Goal: Book appointment/travel/reservation

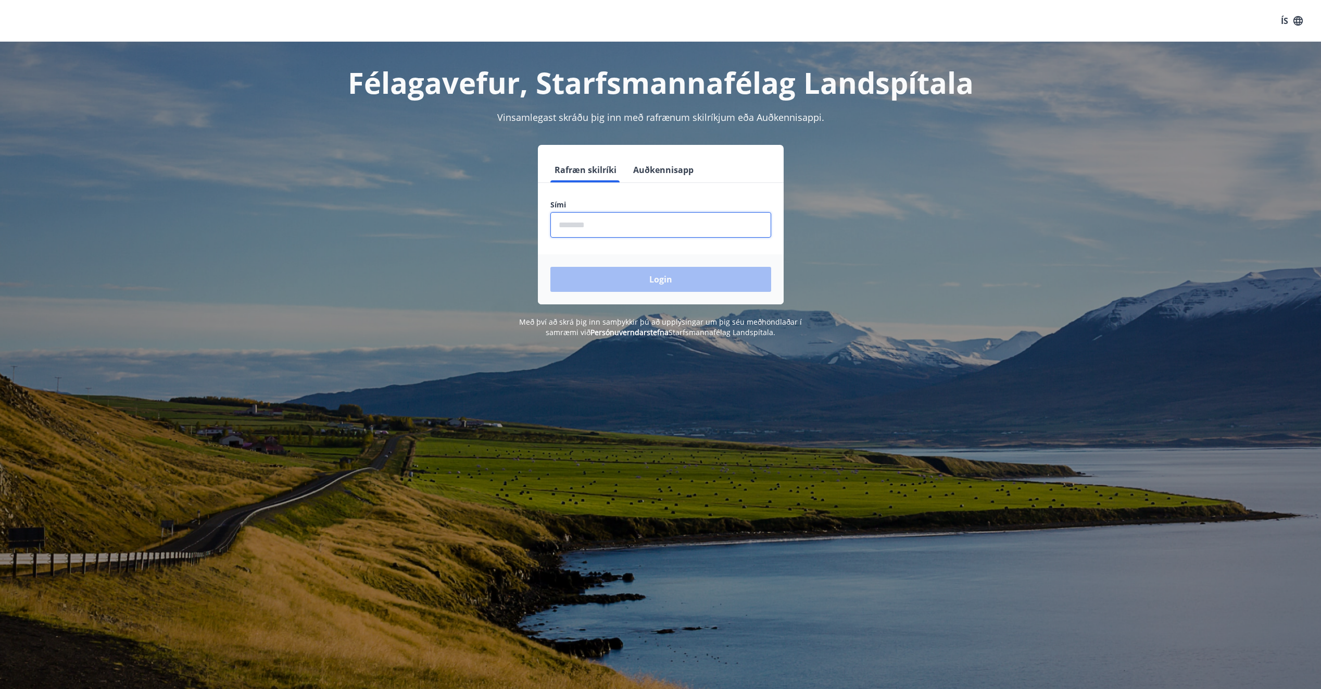
click at [705, 221] on input "phone" at bounding box center [661, 225] width 221 height 26
type input "********"
click at [551, 267] on button "Login" at bounding box center [661, 279] width 221 height 25
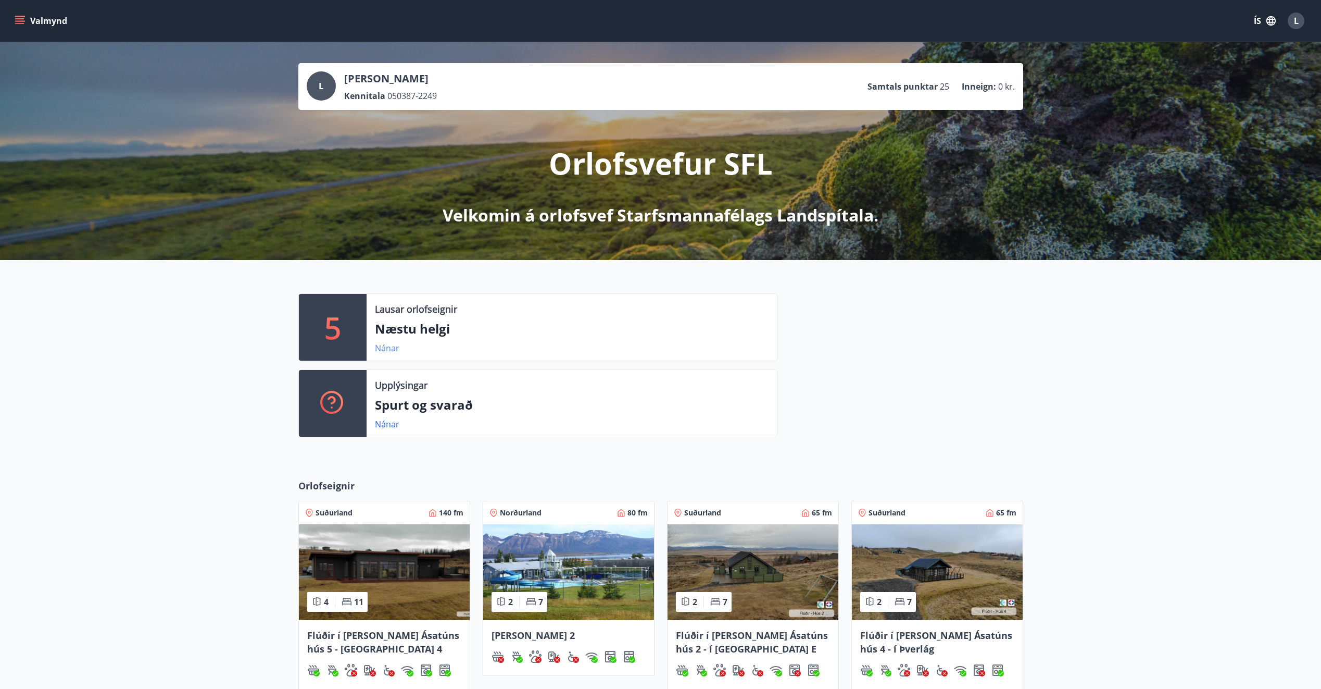
click at [392, 345] on link "Nánar" at bounding box center [387, 347] width 24 height 11
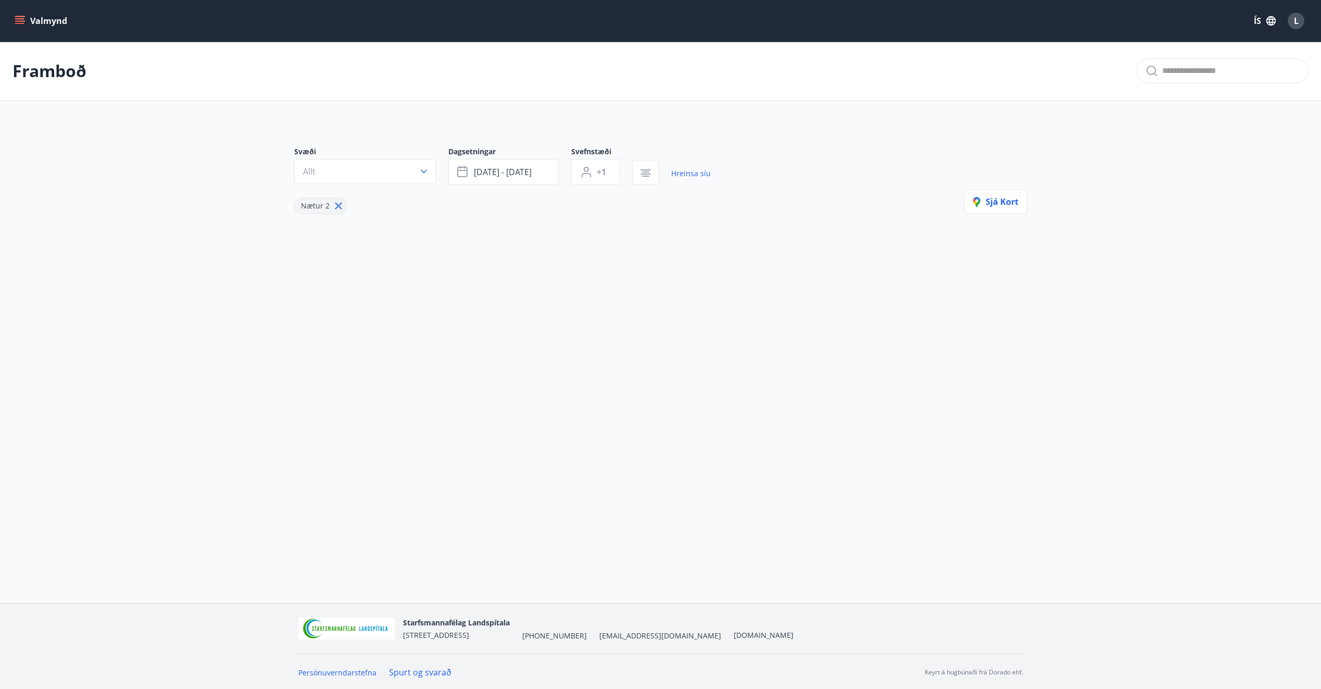
type input "*"
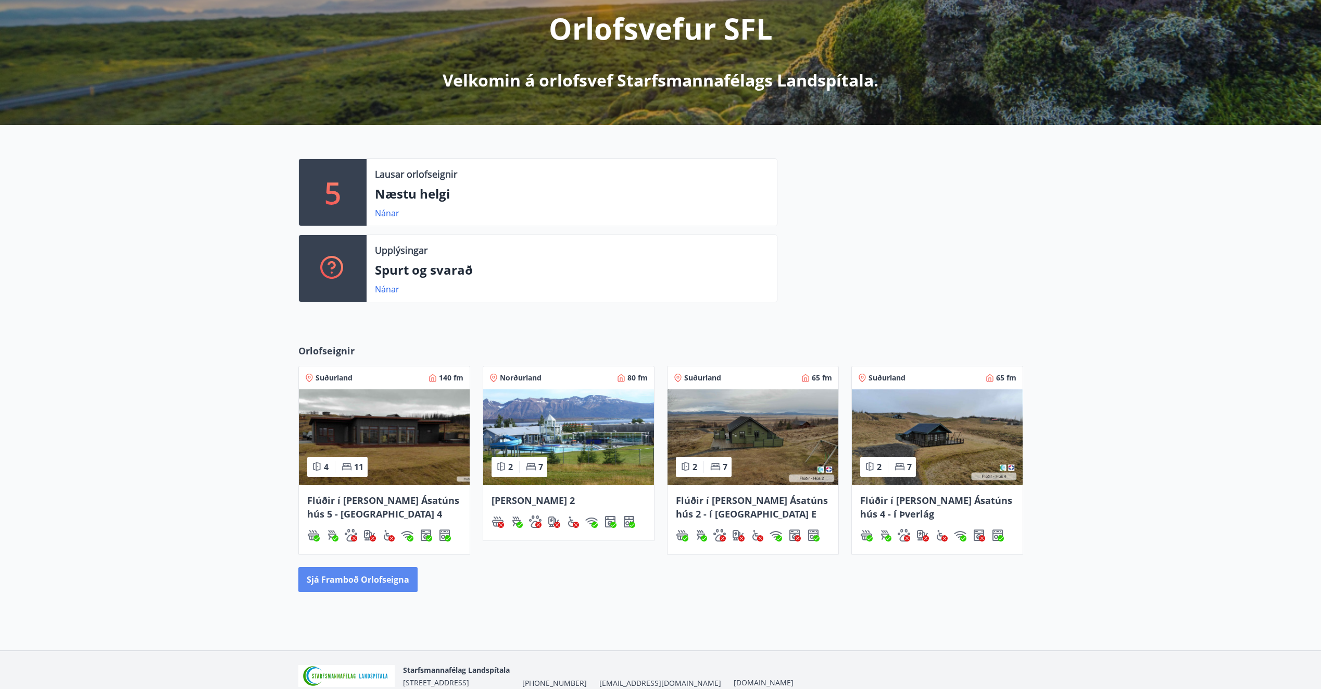
scroll to position [184, 0]
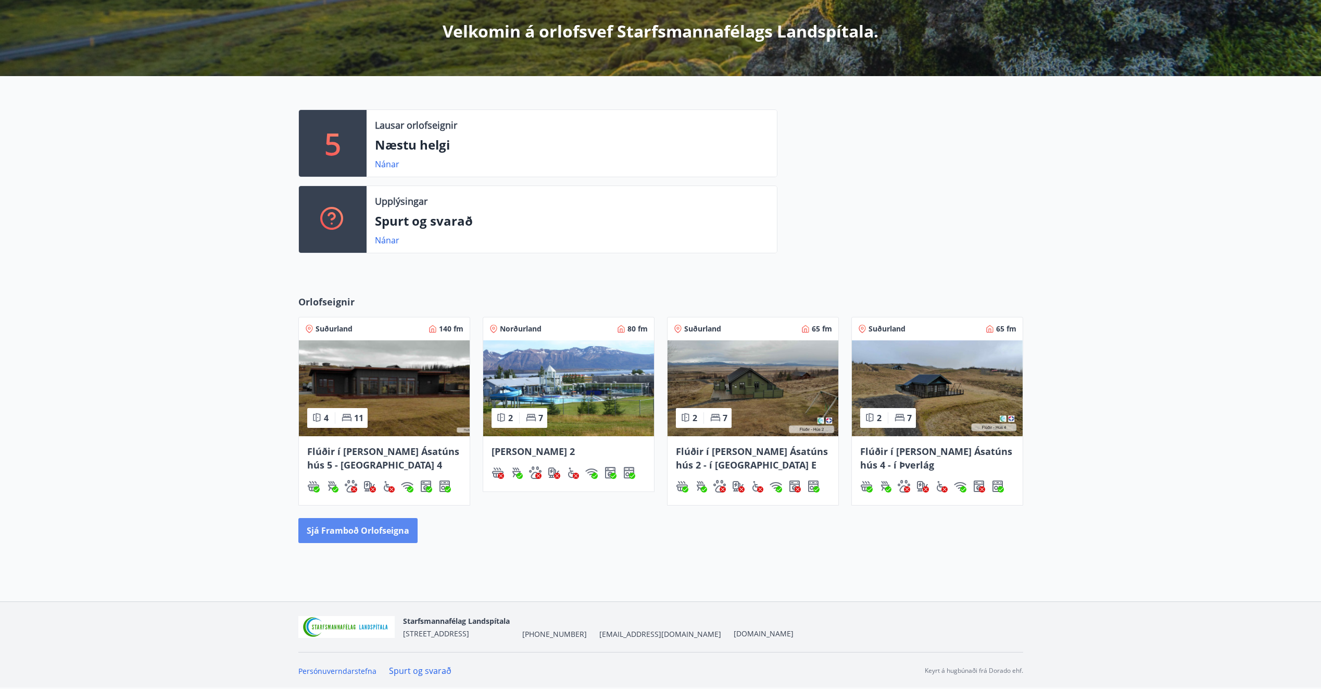
click at [355, 521] on button "Sjá framboð orlofseigna" at bounding box center [357, 530] width 119 height 25
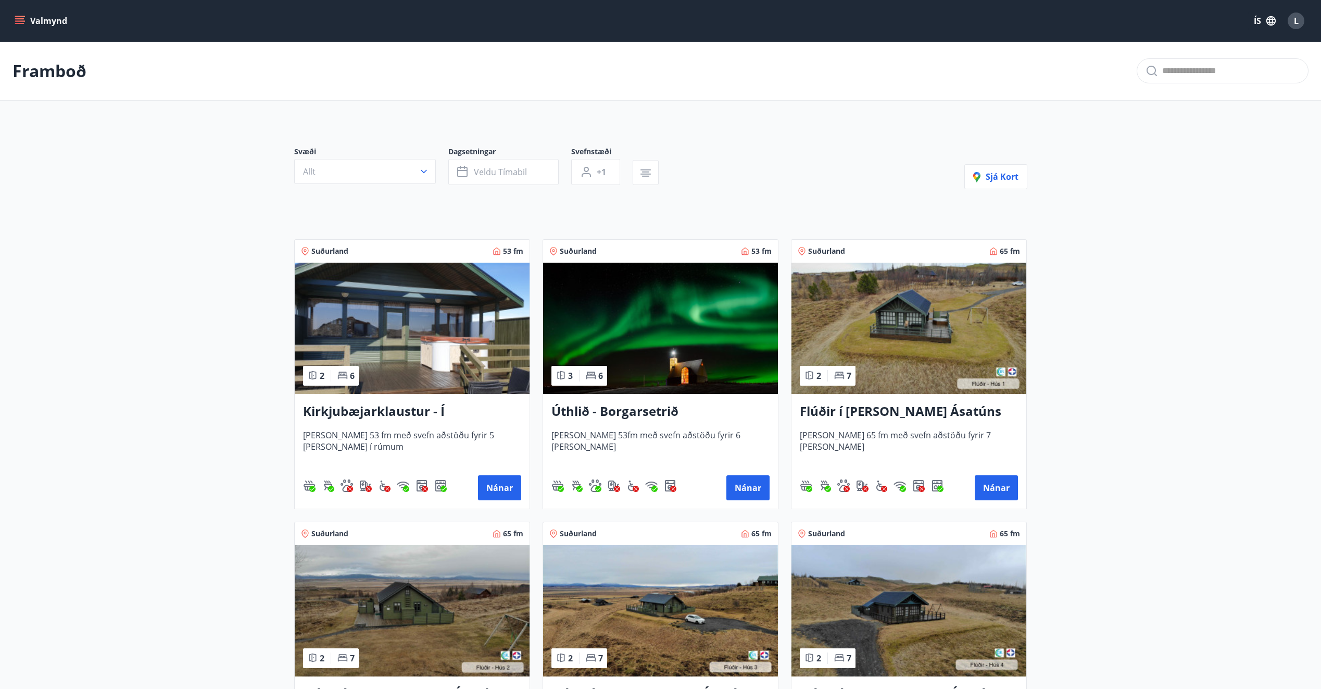
click at [865, 336] on img at bounding box center [909, 328] width 235 height 131
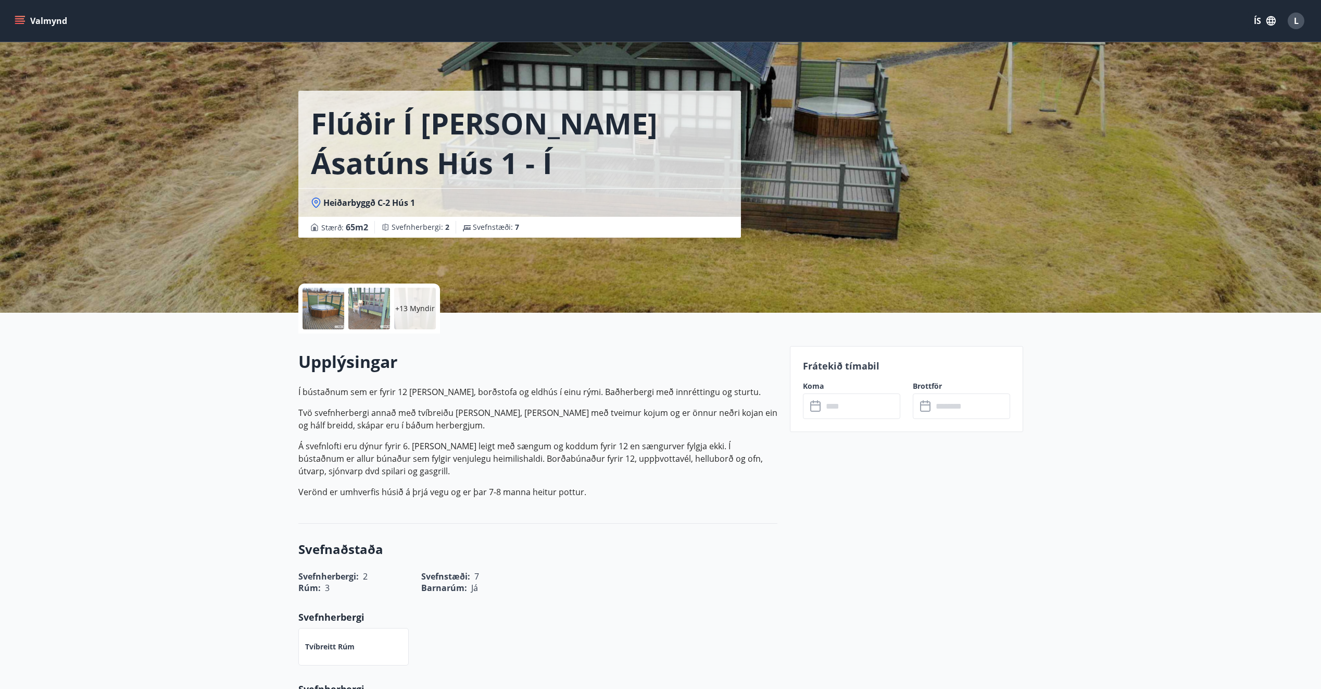
click at [378, 309] on div at bounding box center [369, 309] width 42 height 42
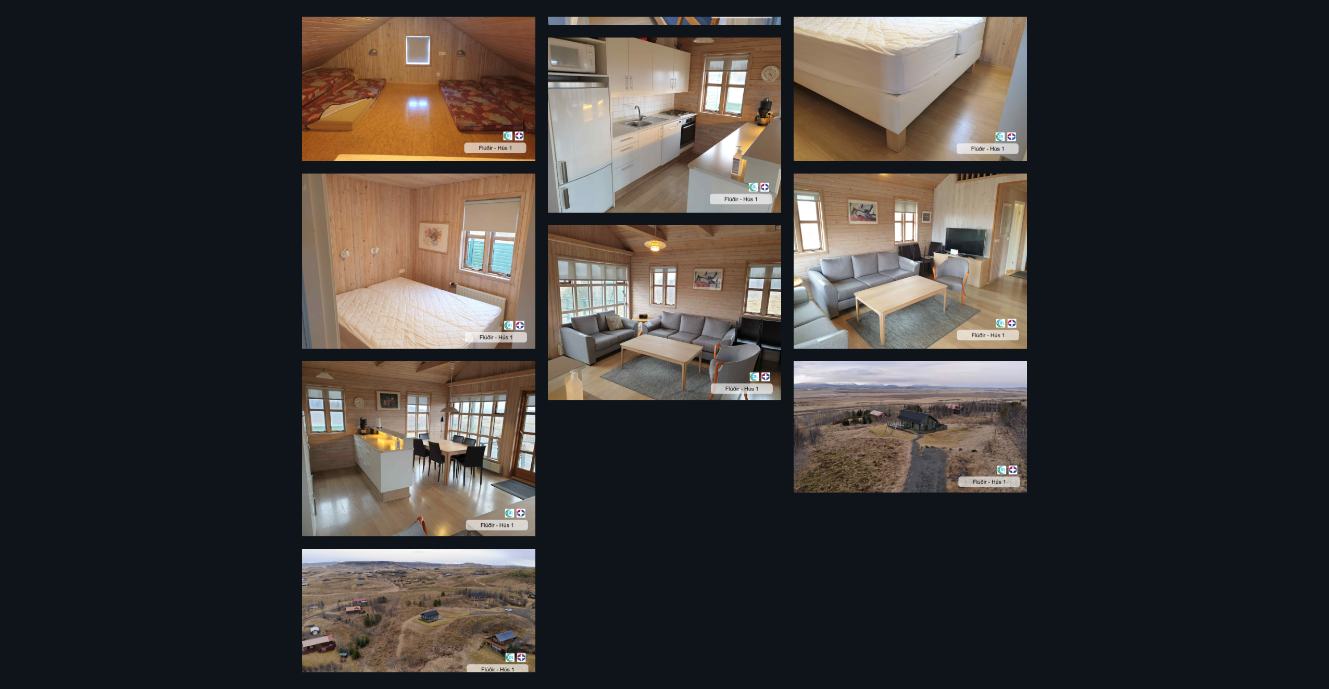
scroll to position [918, 0]
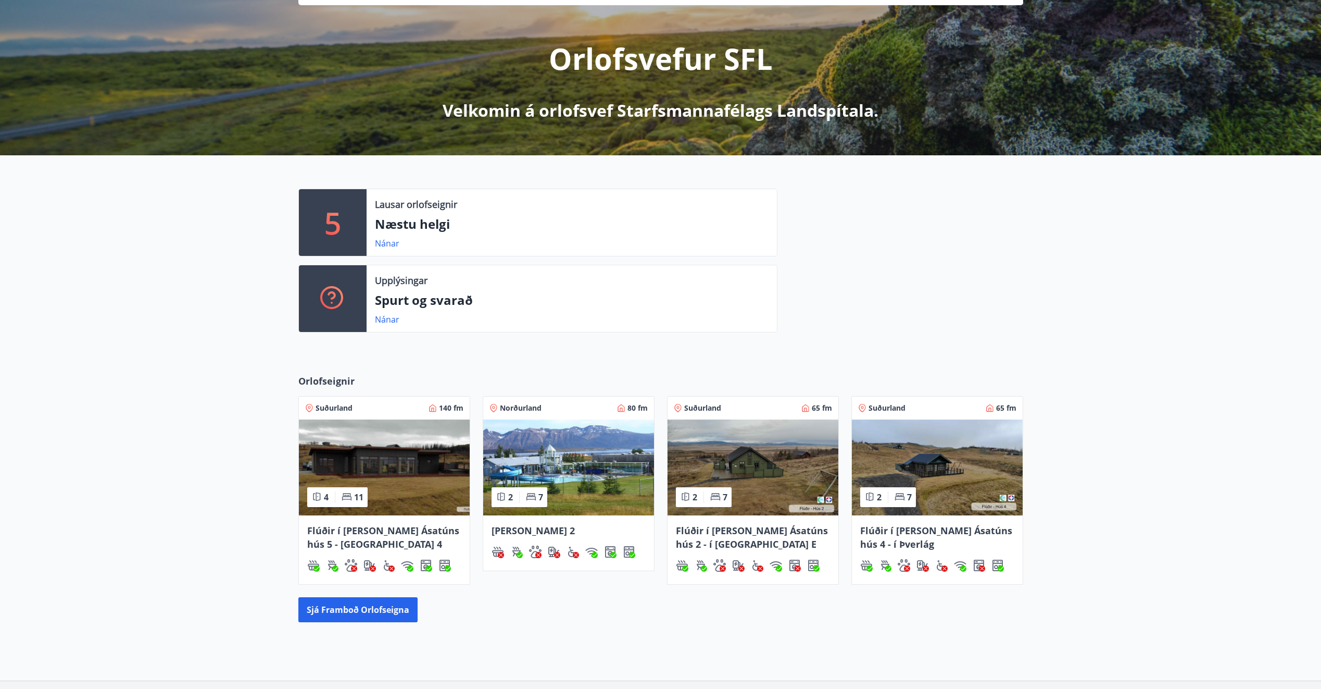
scroll to position [184, 0]
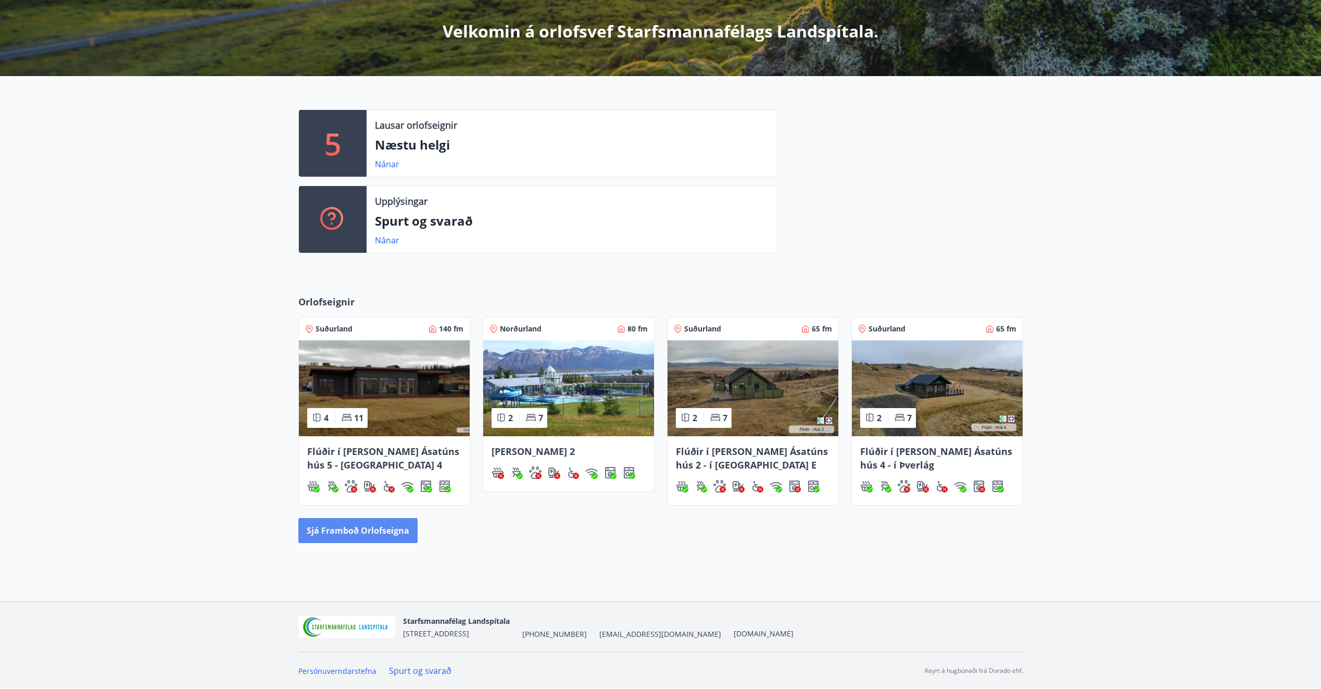
click at [351, 529] on button "Sjá framboð orlofseigna" at bounding box center [357, 530] width 119 height 25
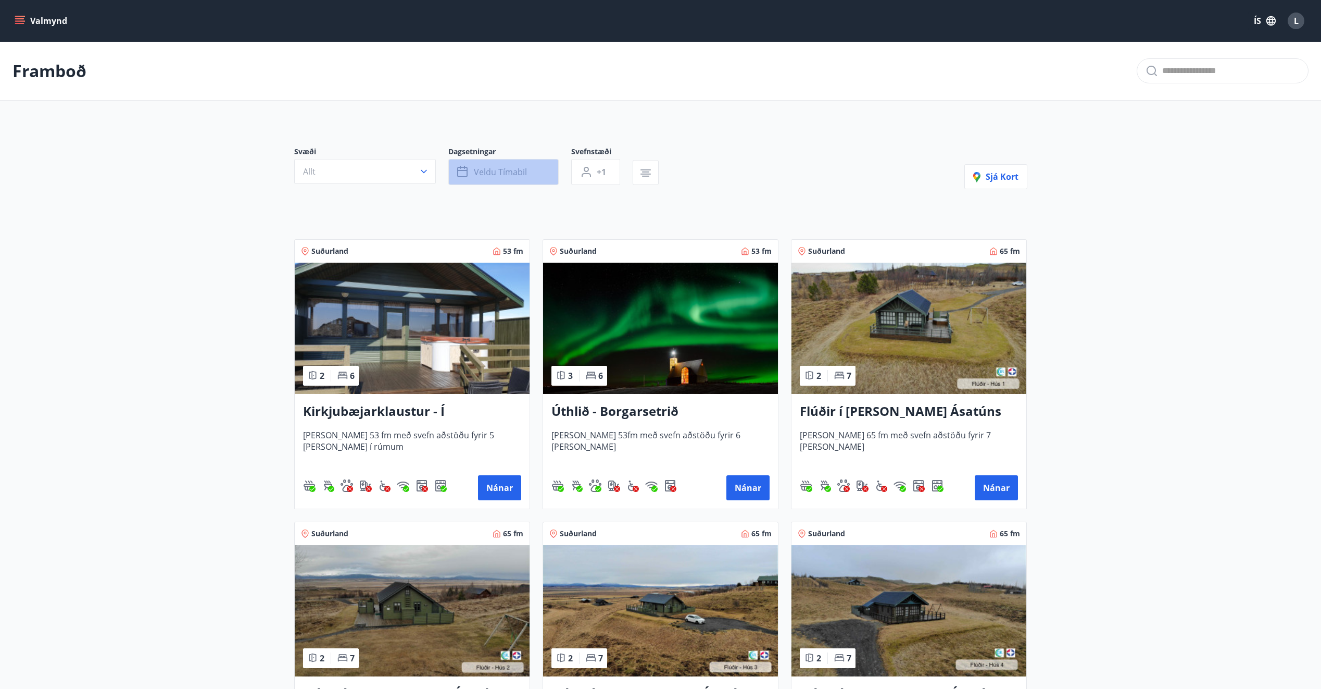
click at [500, 170] on span "Veldu tímabil" at bounding box center [500, 171] width 53 height 11
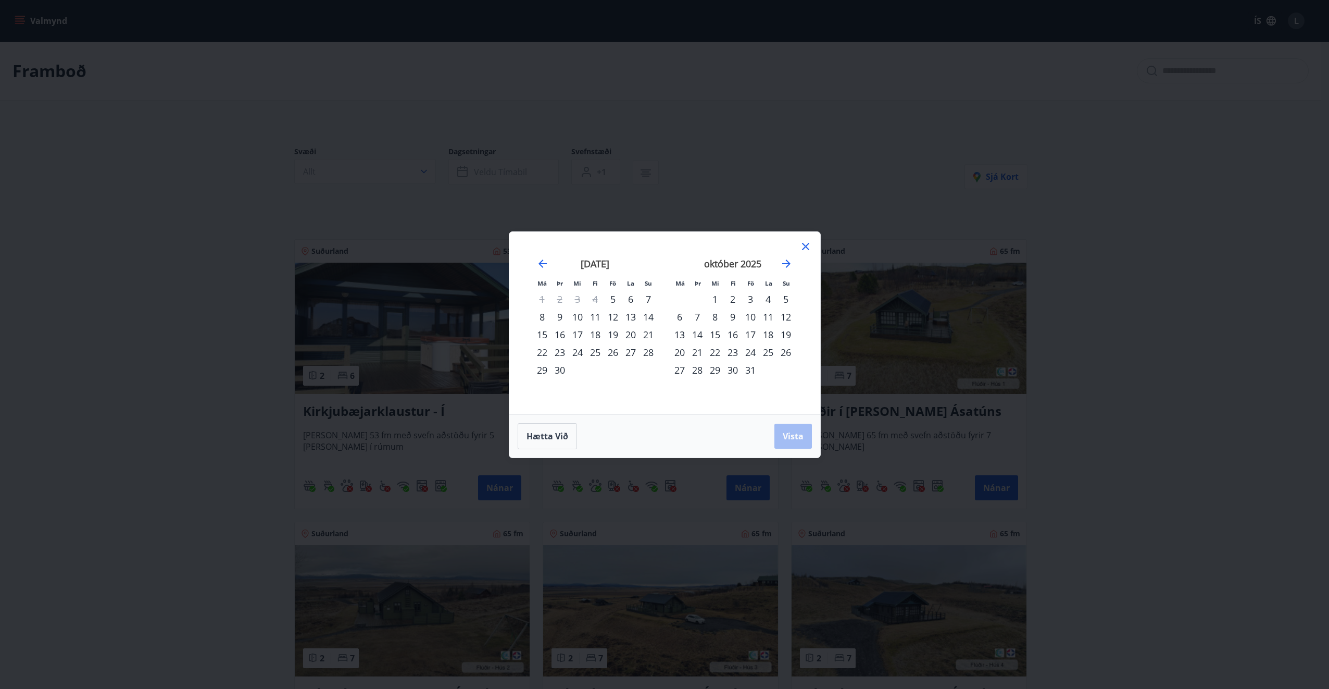
click at [805, 242] on icon at bounding box center [805, 246] width 13 height 13
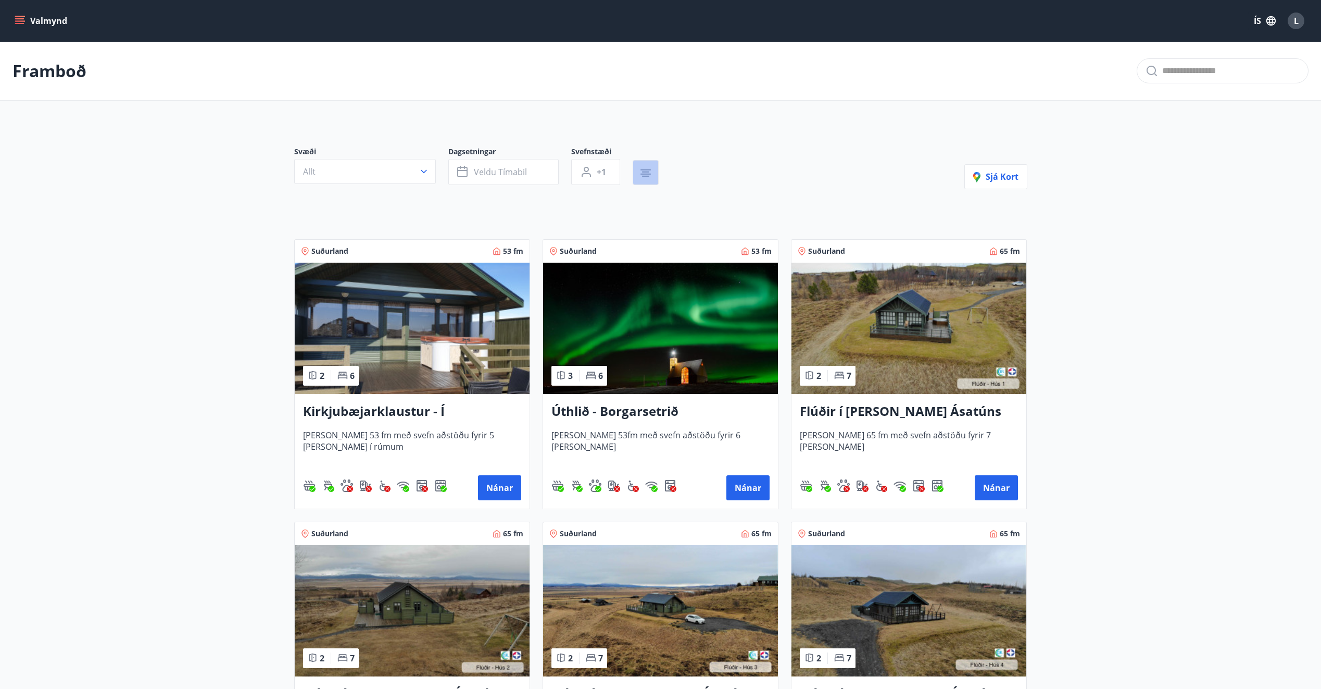
click at [646, 172] on icon "button" at bounding box center [645, 171] width 7 height 1
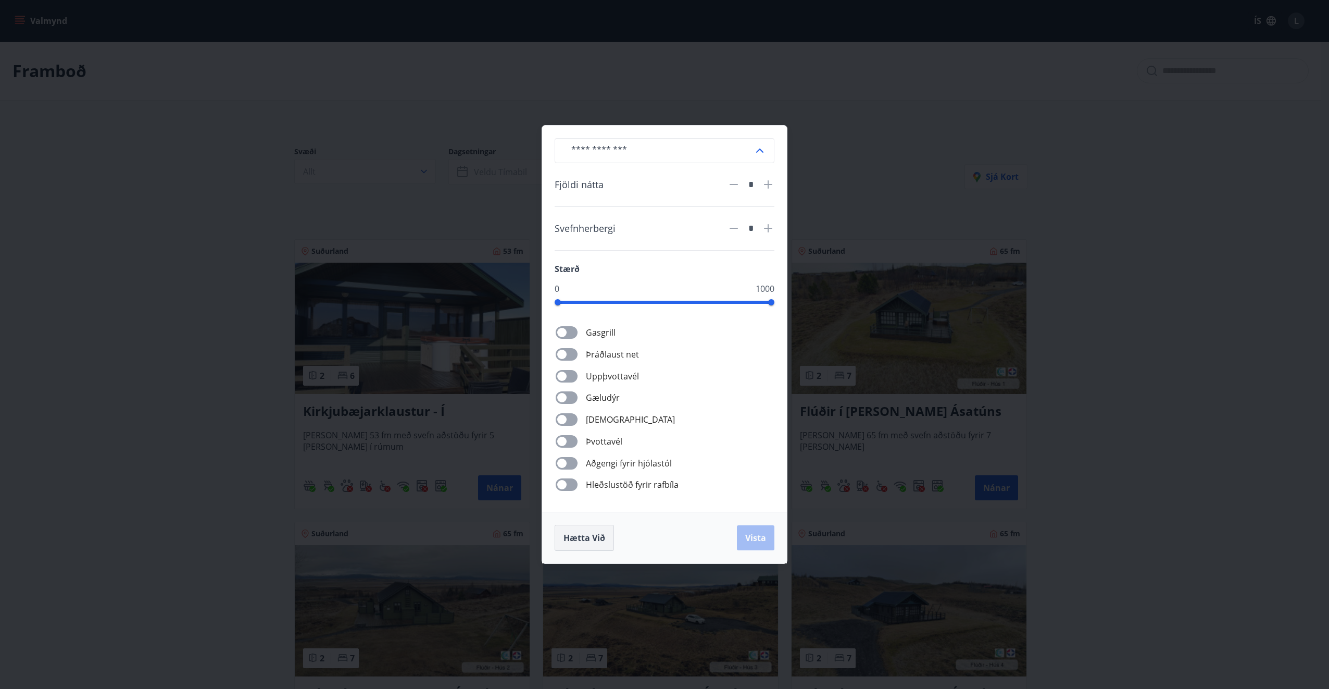
click at [601, 533] on span "Hætta við" at bounding box center [585, 537] width 42 height 11
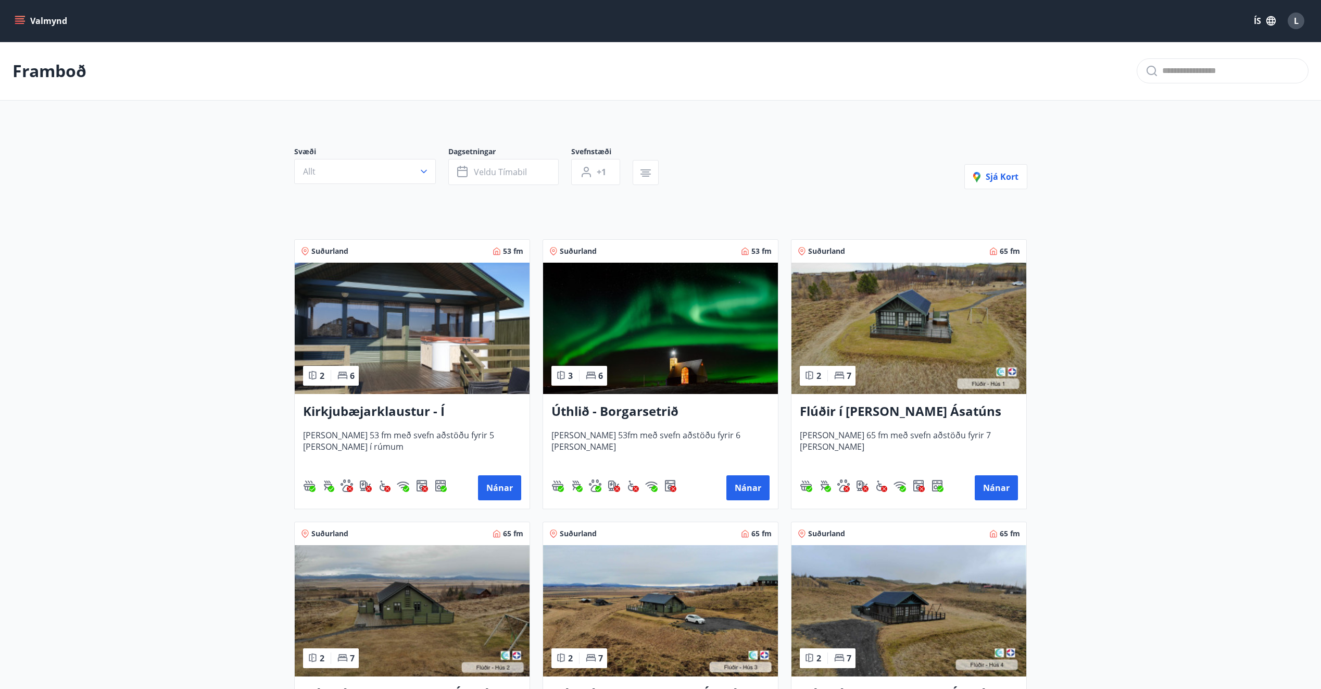
click at [354, 179] on button "Allt" at bounding box center [365, 171] width 142 height 25
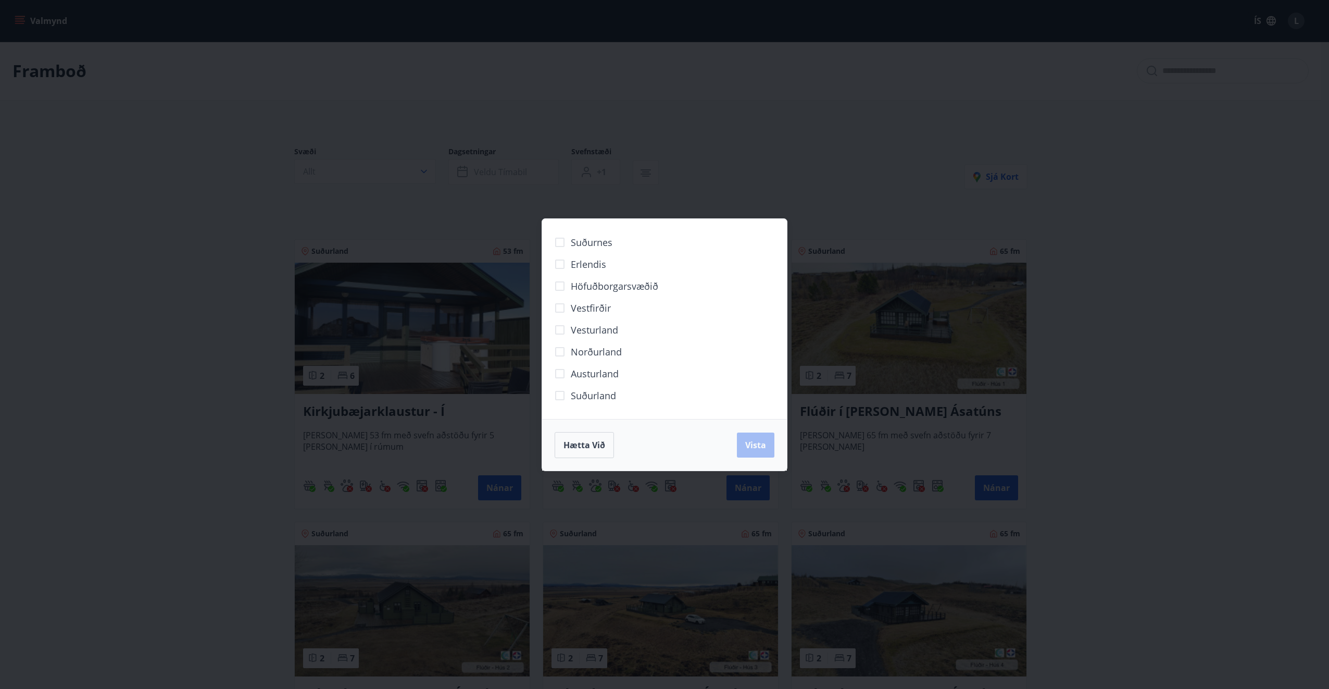
click at [589, 241] on span "Suðurnes" at bounding box center [592, 242] width 42 height 14
click at [596, 392] on span "Suðurland" at bounding box center [593, 396] width 45 height 14
click at [593, 331] on span "Vesturland" at bounding box center [594, 330] width 47 height 14
click at [749, 434] on button "Vista" at bounding box center [756, 444] width 38 height 25
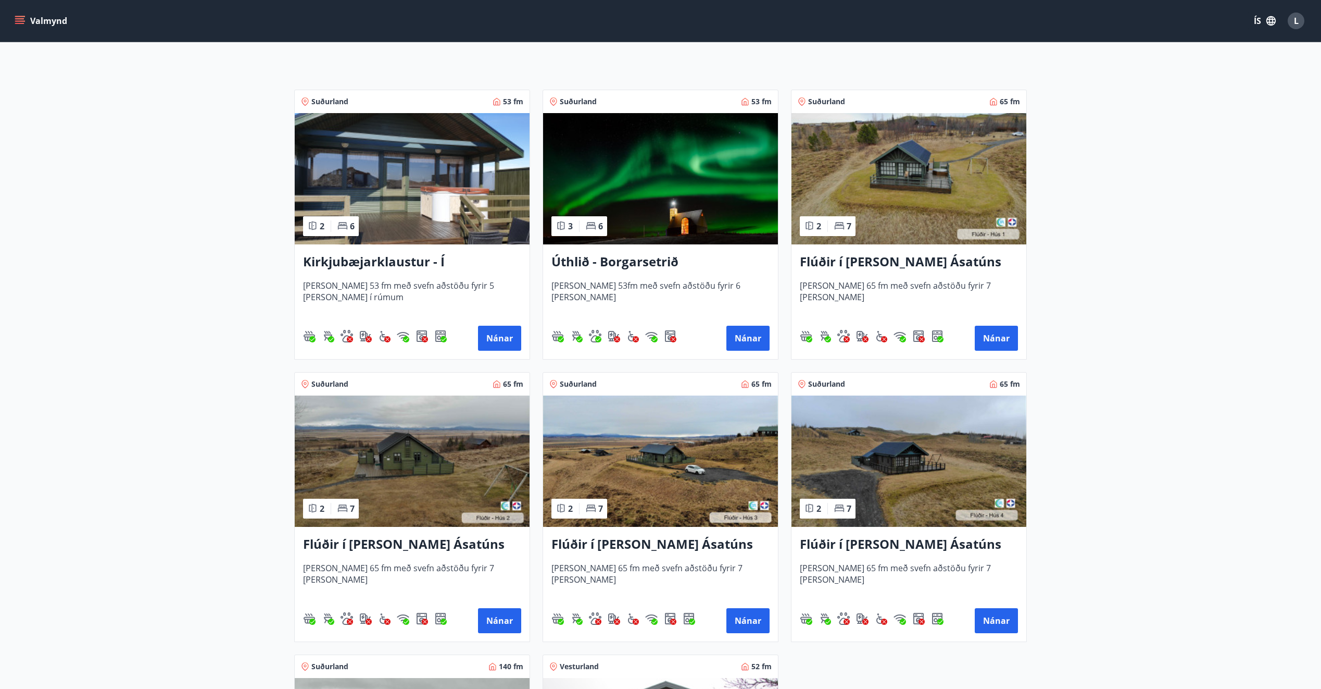
scroll to position [469, 0]
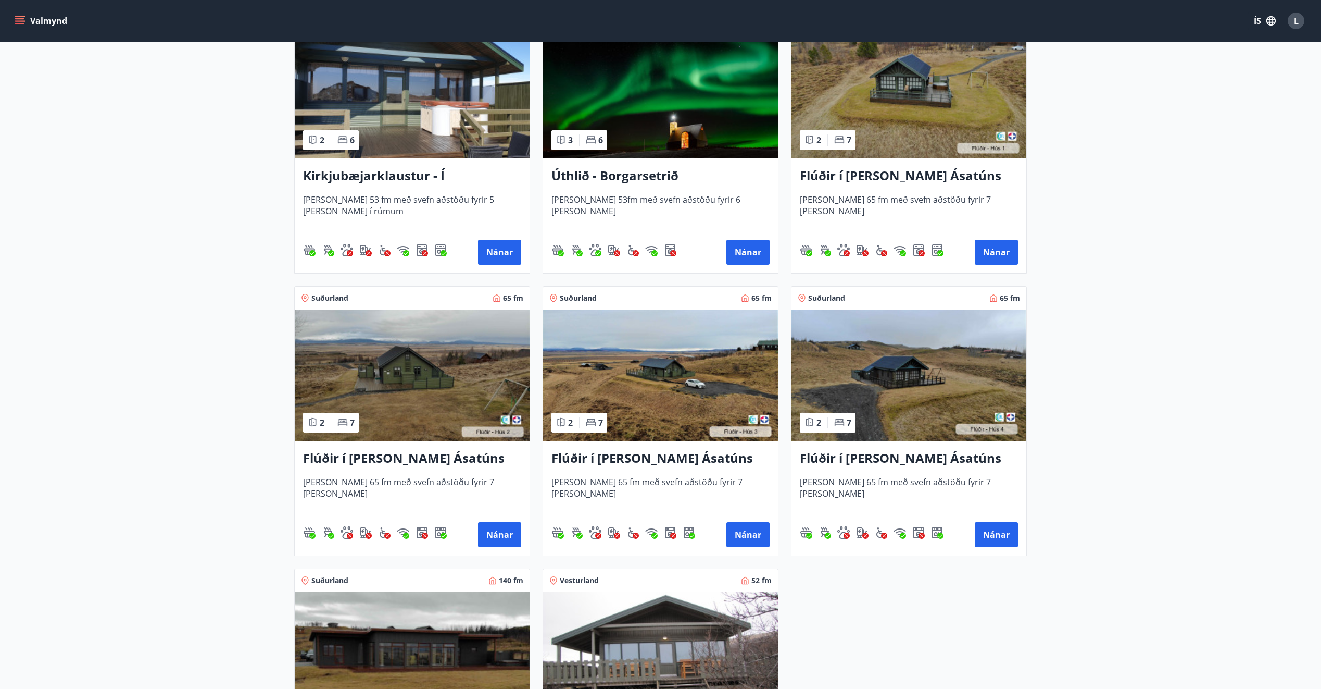
click at [633, 363] on img at bounding box center [660, 374] width 235 height 131
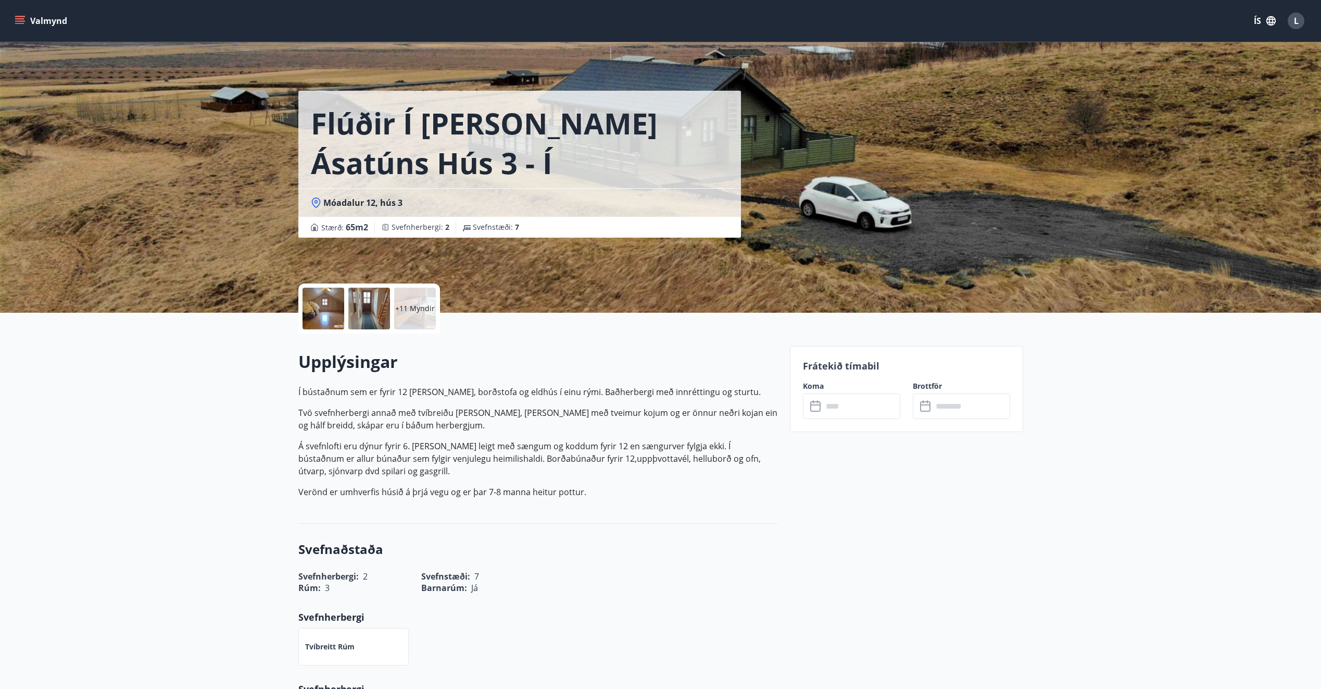
click at [419, 311] on p "+11 Myndir" at bounding box center [415, 308] width 40 height 10
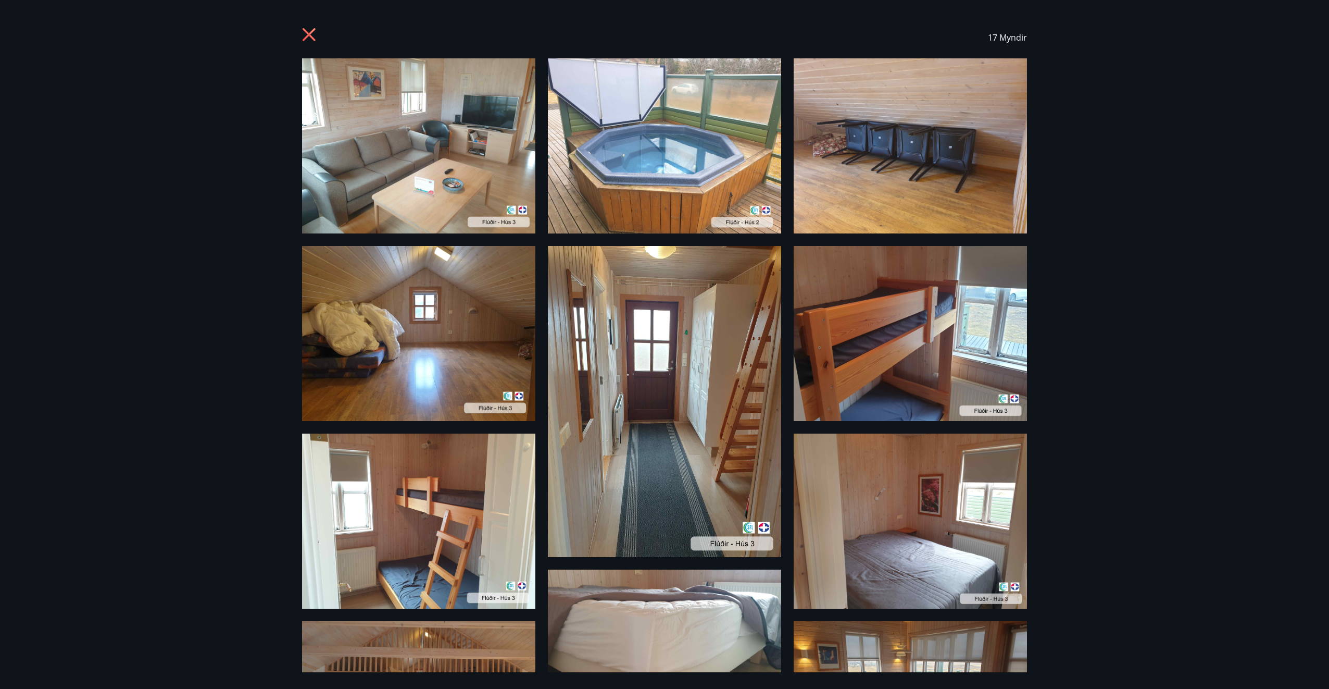
click at [429, 326] on img at bounding box center [418, 333] width 233 height 175
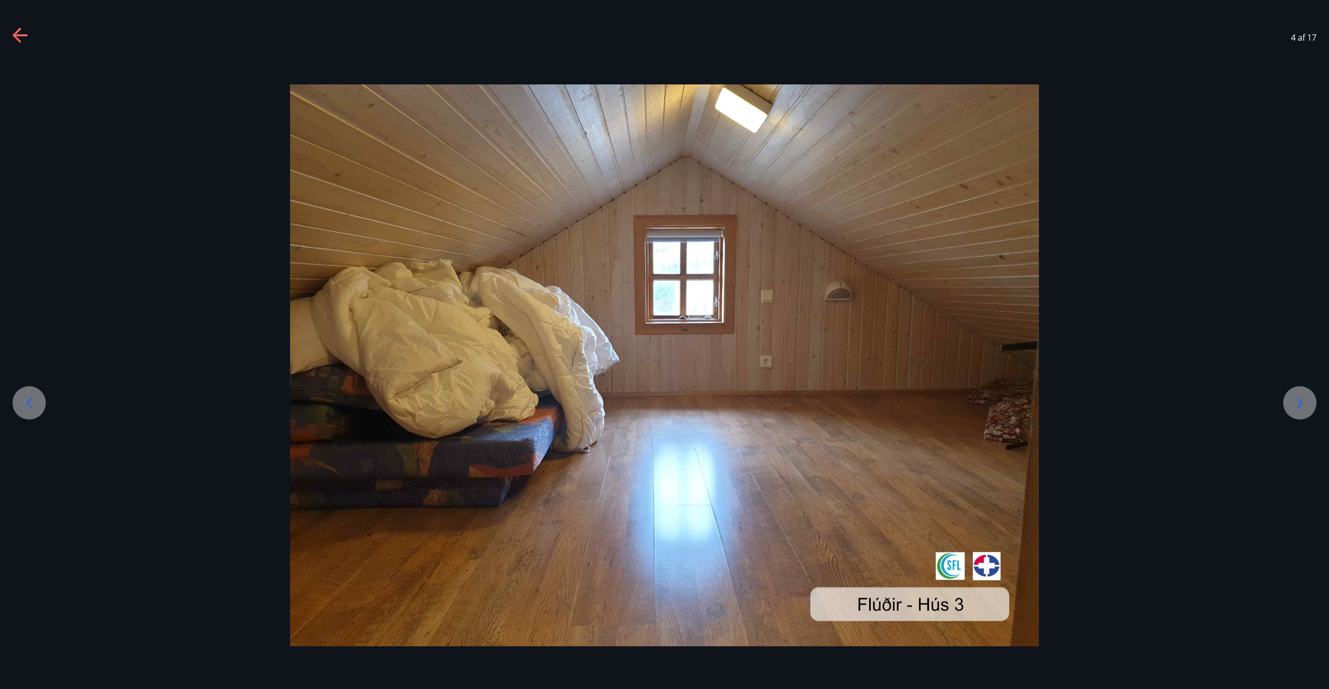
click at [1291, 416] on div at bounding box center [664, 365] width 1329 height 614
click at [1295, 409] on icon at bounding box center [1300, 402] width 17 height 17
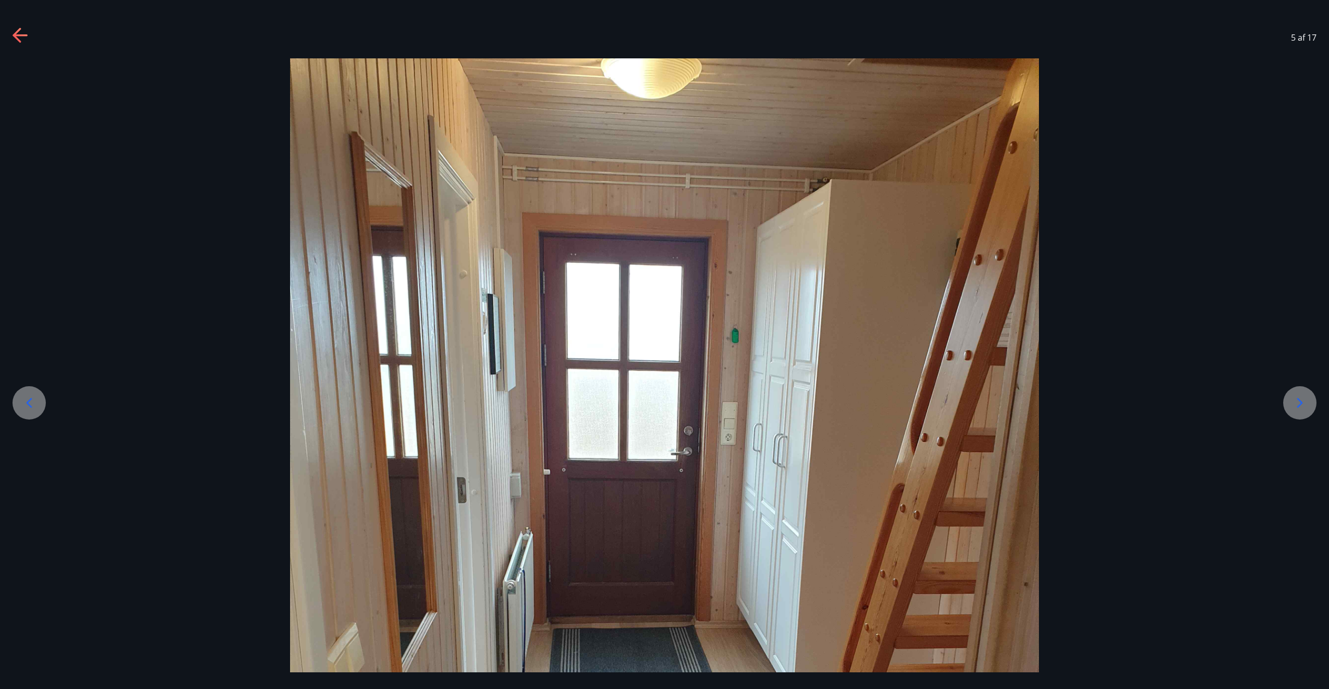
click at [1295, 409] on icon at bounding box center [1300, 402] width 17 height 17
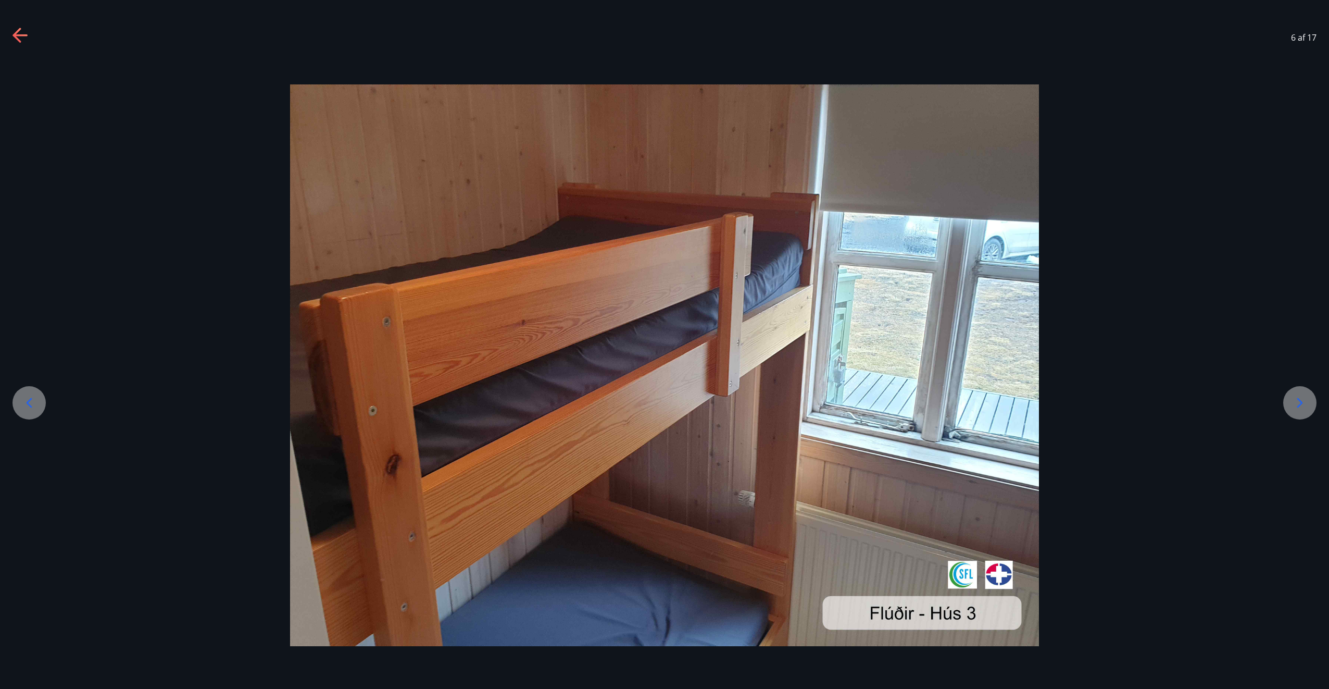
click at [1295, 409] on icon at bounding box center [1300, 402] width 17 height 17
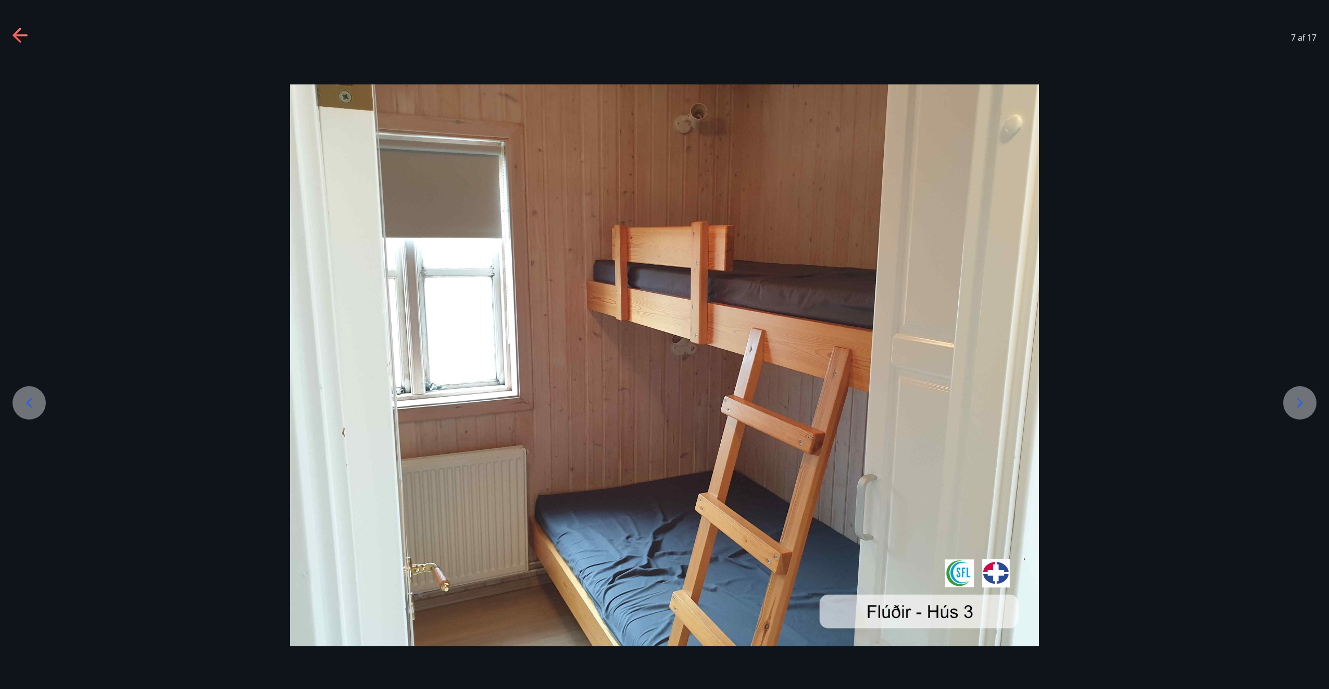
click at [1295, 409] on icon at bounding box center [1300, 402] width 17 height 17
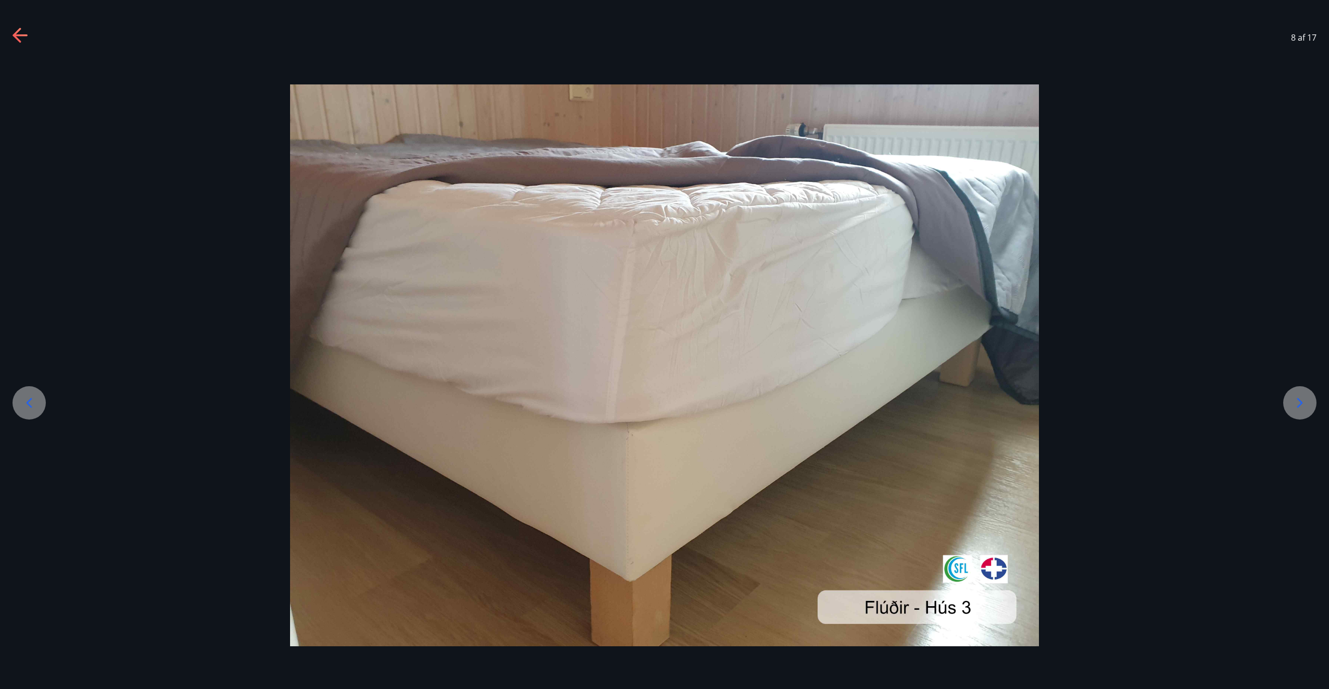
click at [1295, 409] on icon at bounding box center [1300, 402] width 17 height 17
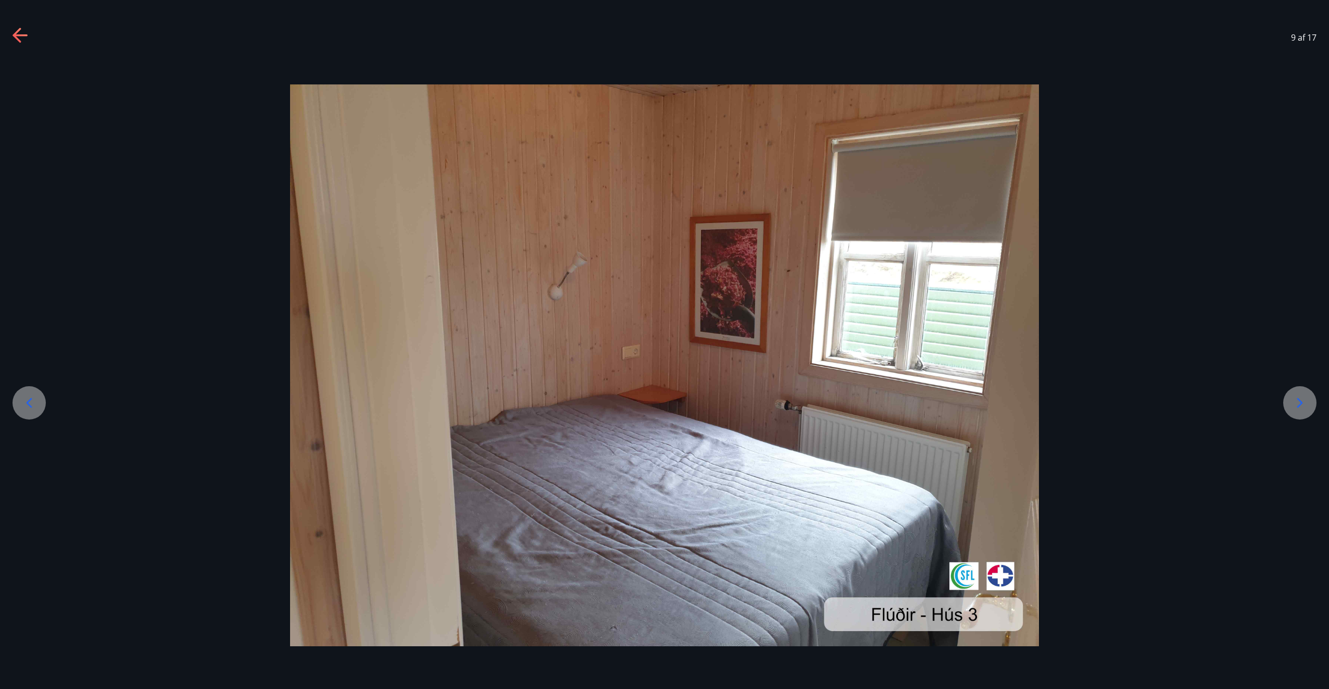
click at [1295, 409] on icon at bounding box center [1300, 402] width 17 height 17
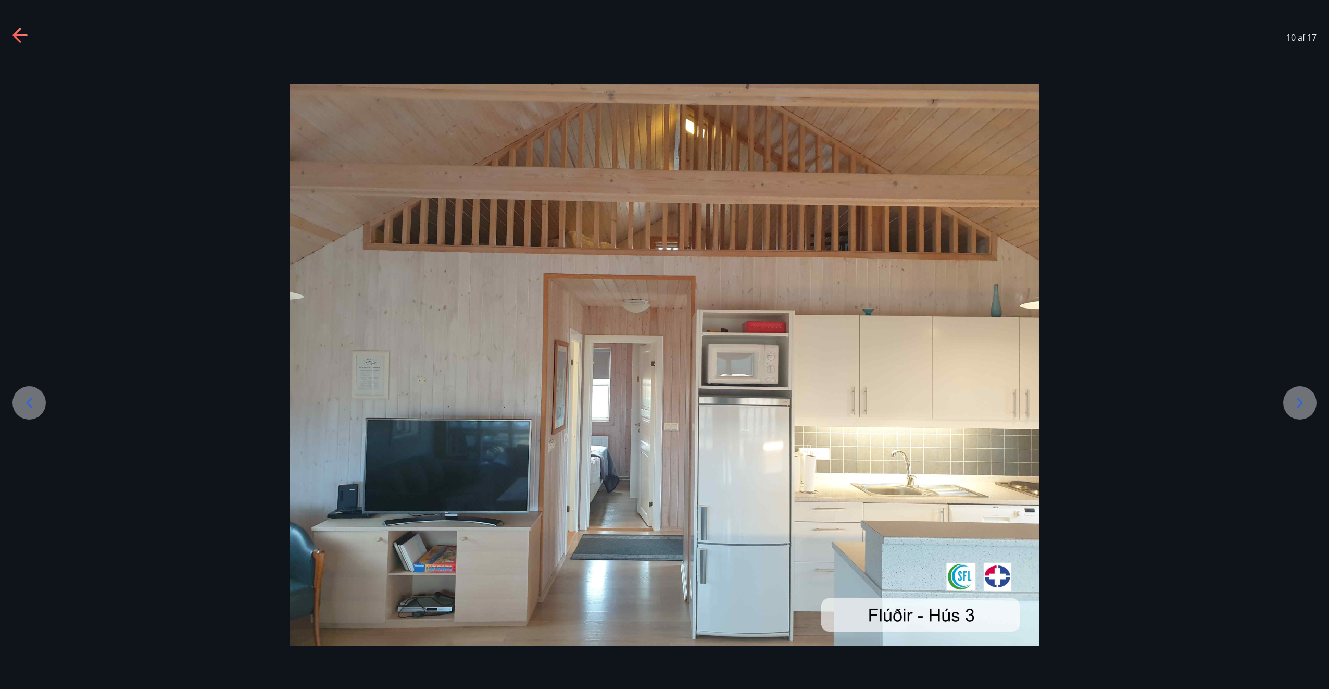
click at [1295, 409] on icon at bounding box center [1300, 402] width 17 height 17
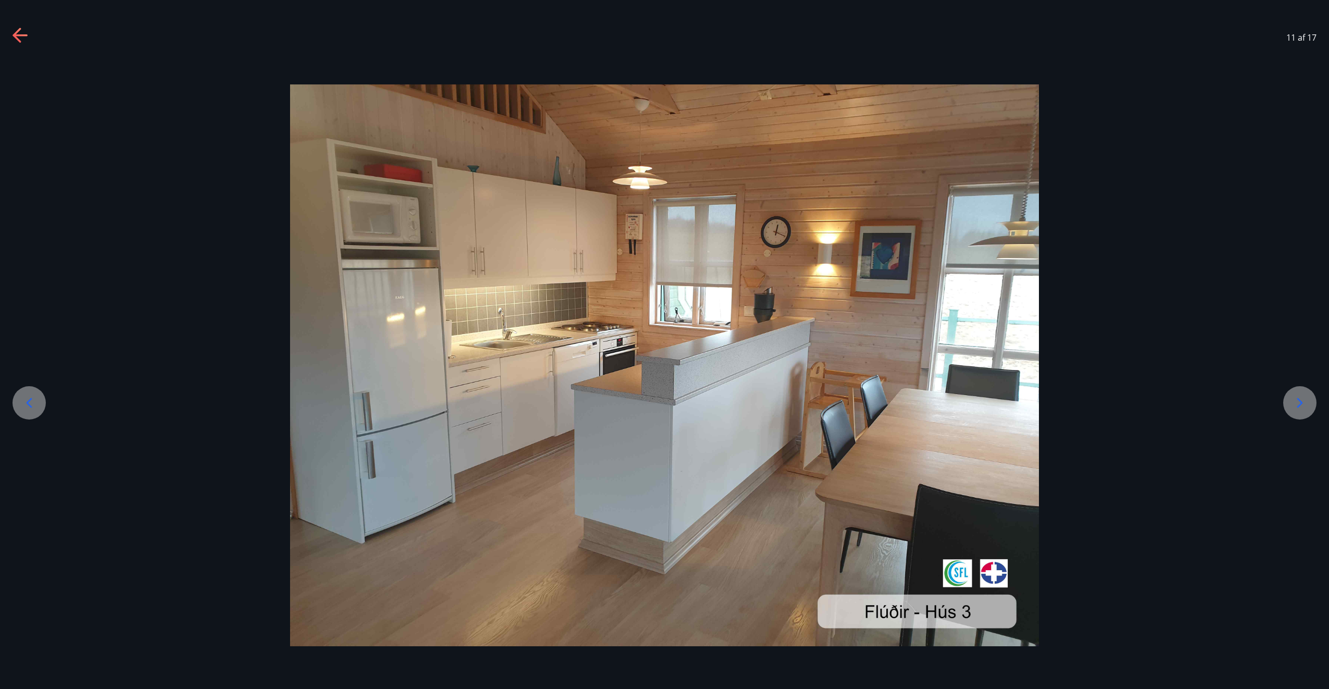
click at [1295, 409] on icon at bounding box center [1300, 402] width 17 height 17
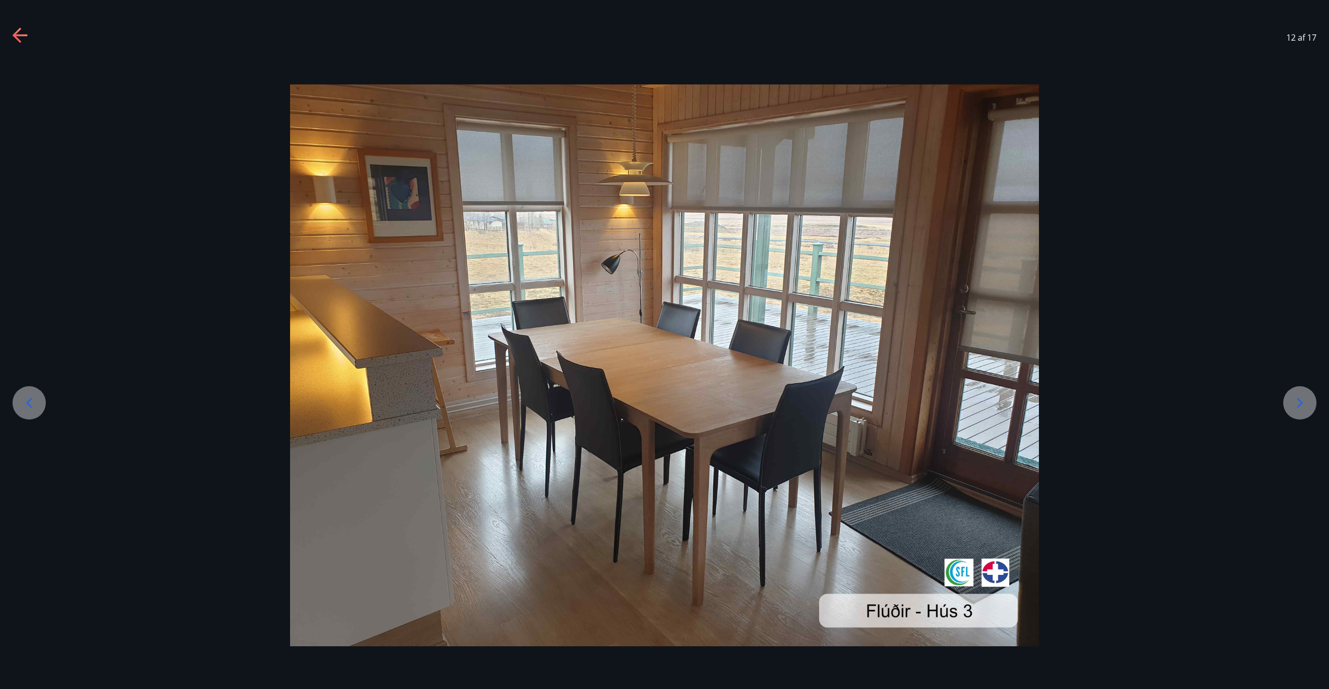
click at [1295, 409] on icon at bounding box center [1300, 402] width 17 height 17
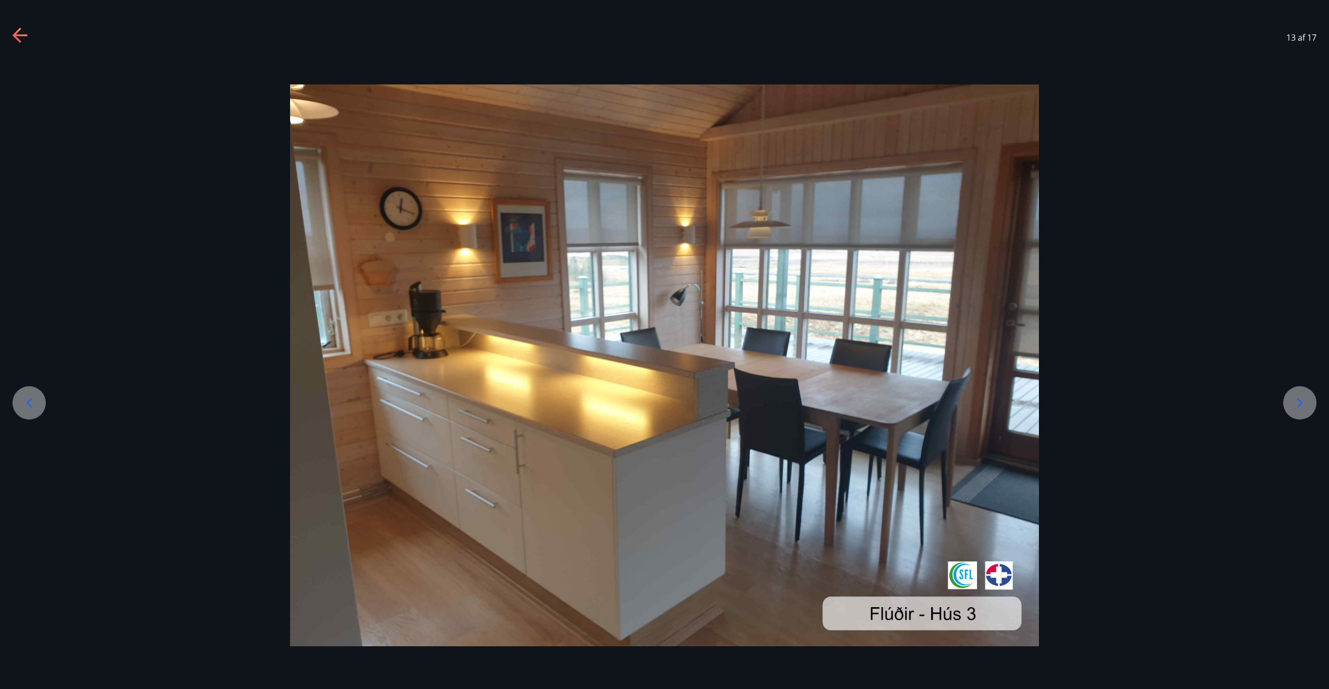
click at [1295, 409] on icon at bounding box center [1300, 402] width 17 height 17
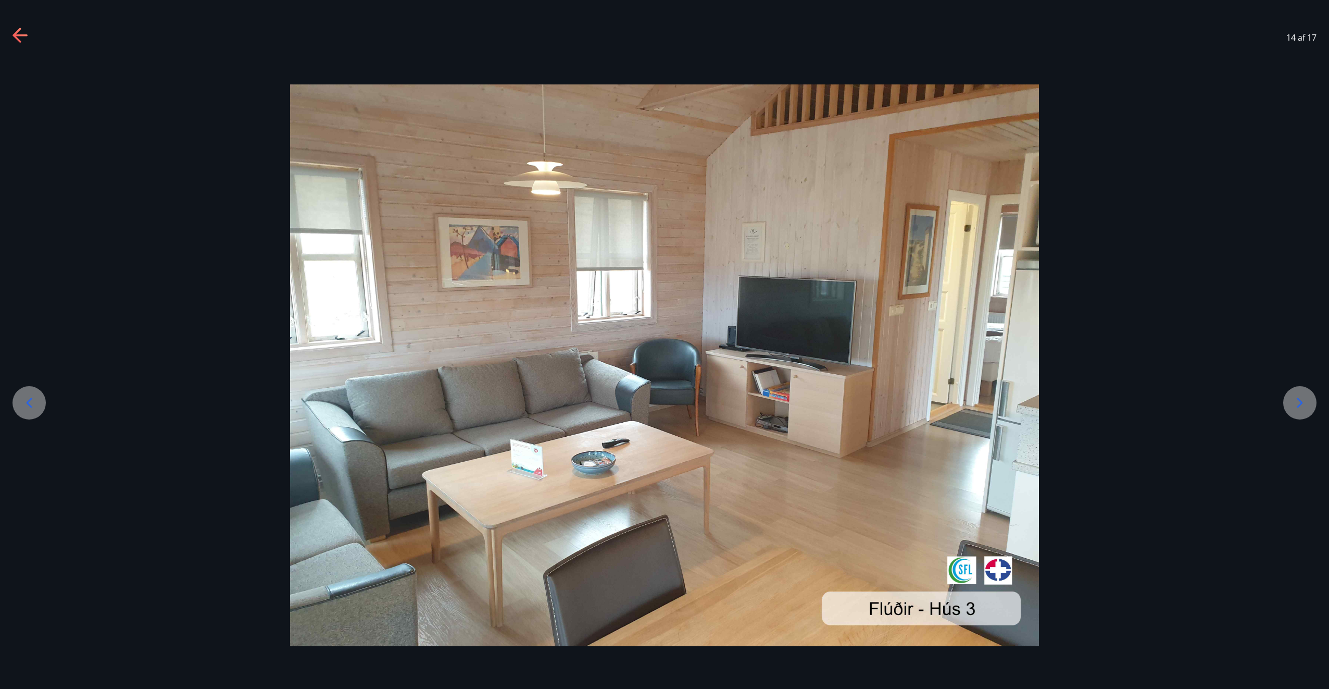
click at [1295, 409] on icon at bounding box center [1300, 402] width 17 height 17
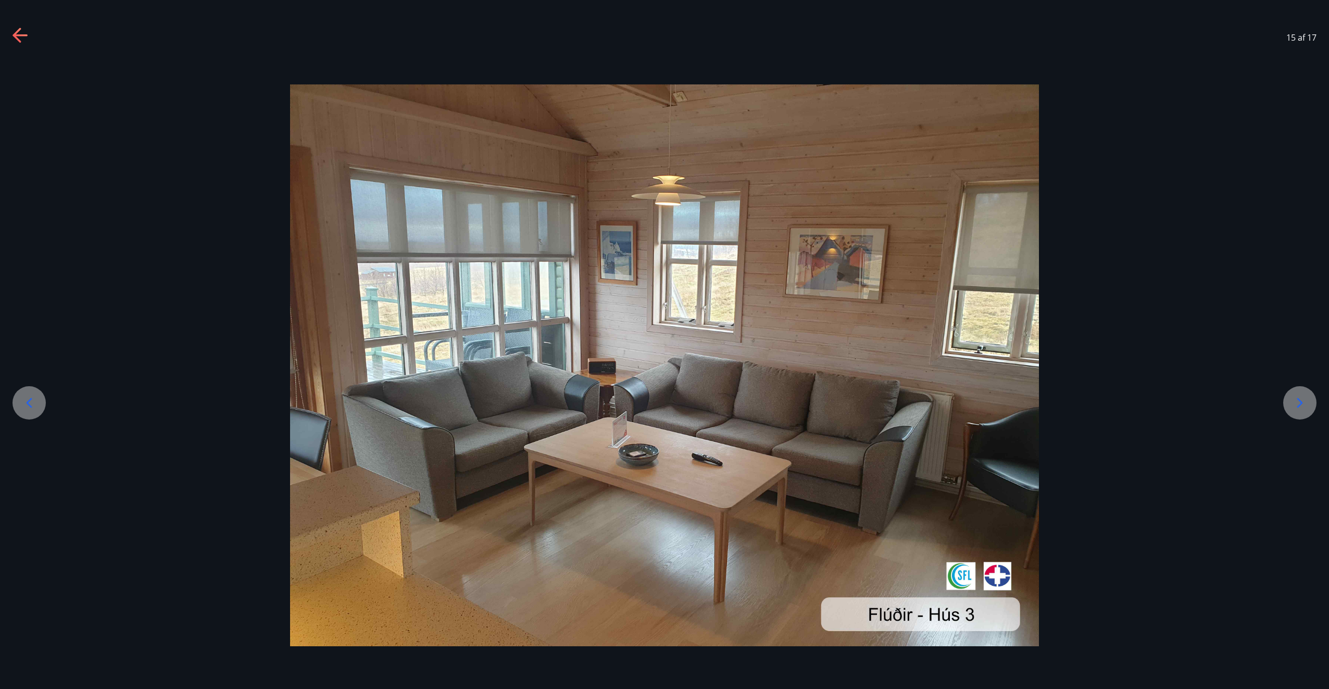
click at [1295, 409] on icon at bounding box center [1300, 402] width 17 height 17
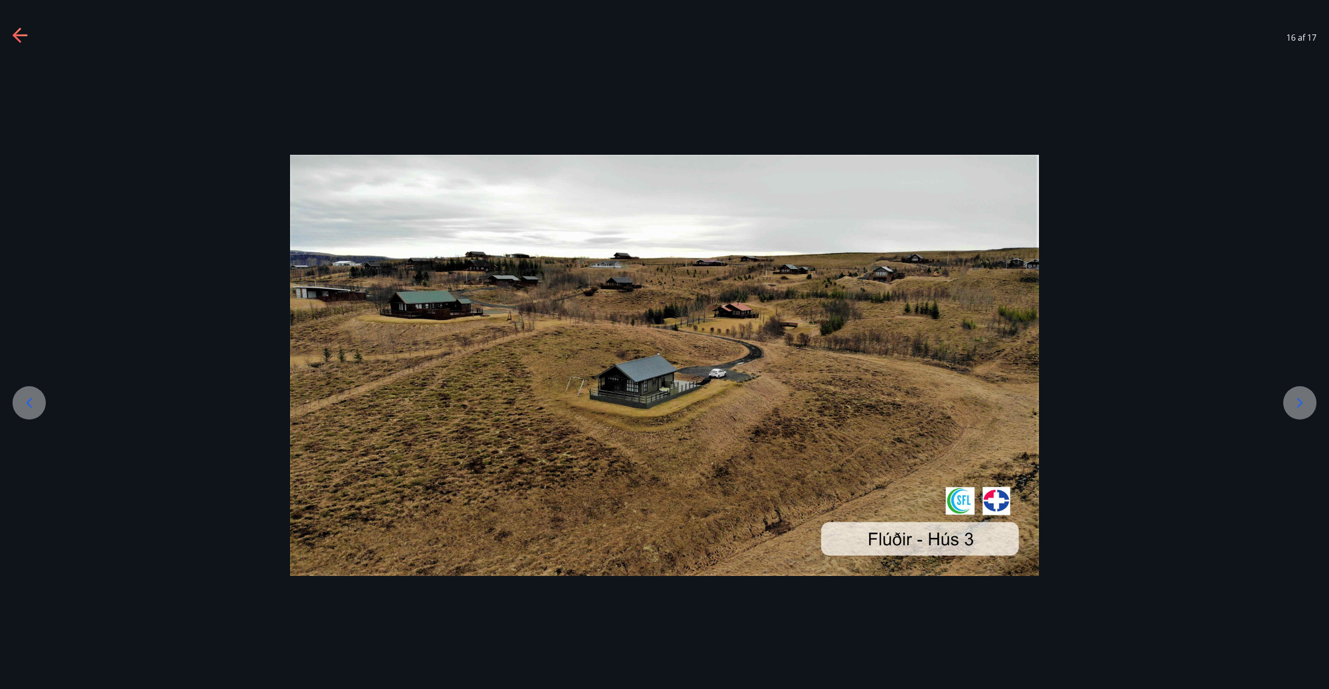
click at [15, 29] on icon at bounding box center [21, 36] width 17 height 17
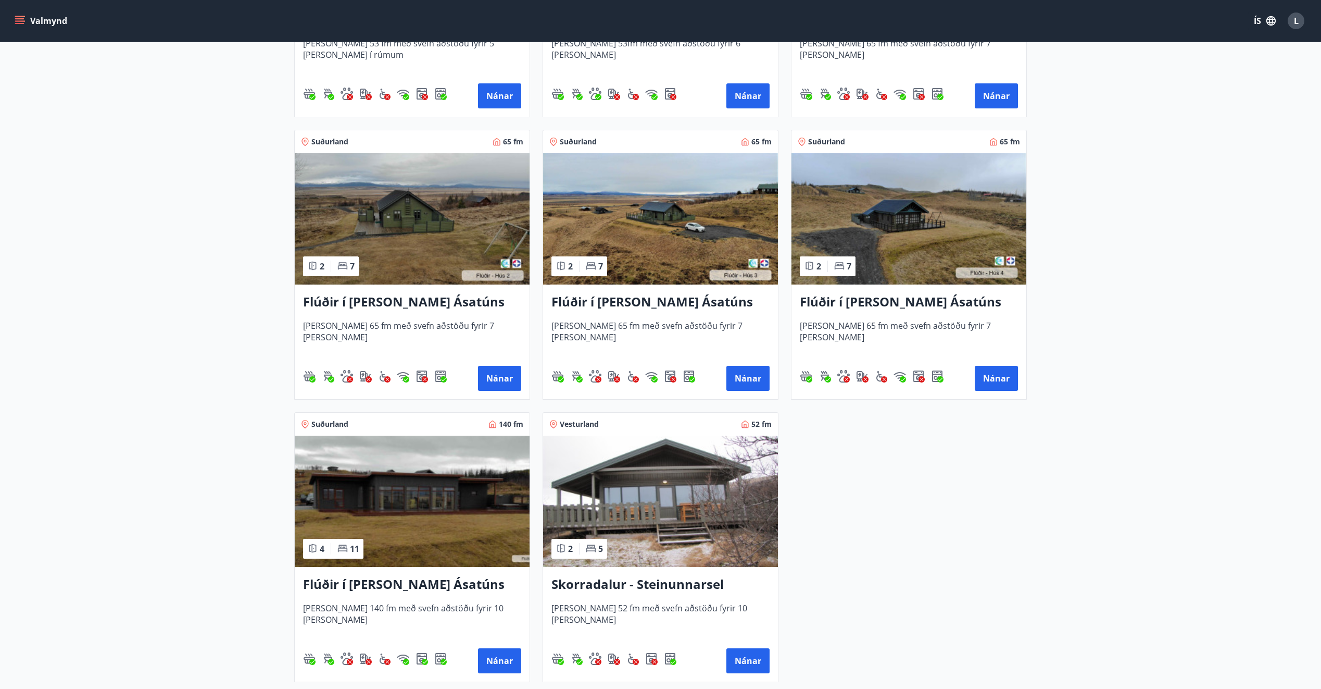
scroll to position [547, 0]
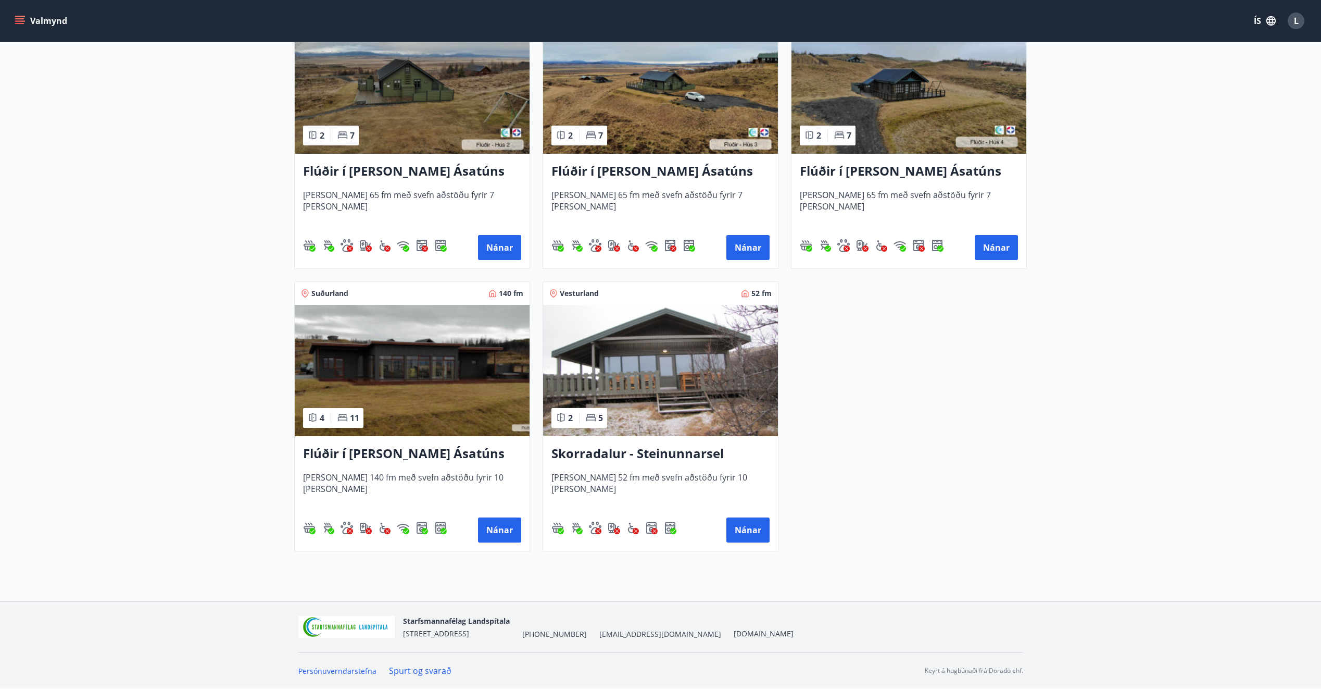
click at [651, 404] on img at bounding box center [660, 370] width 235 height 131
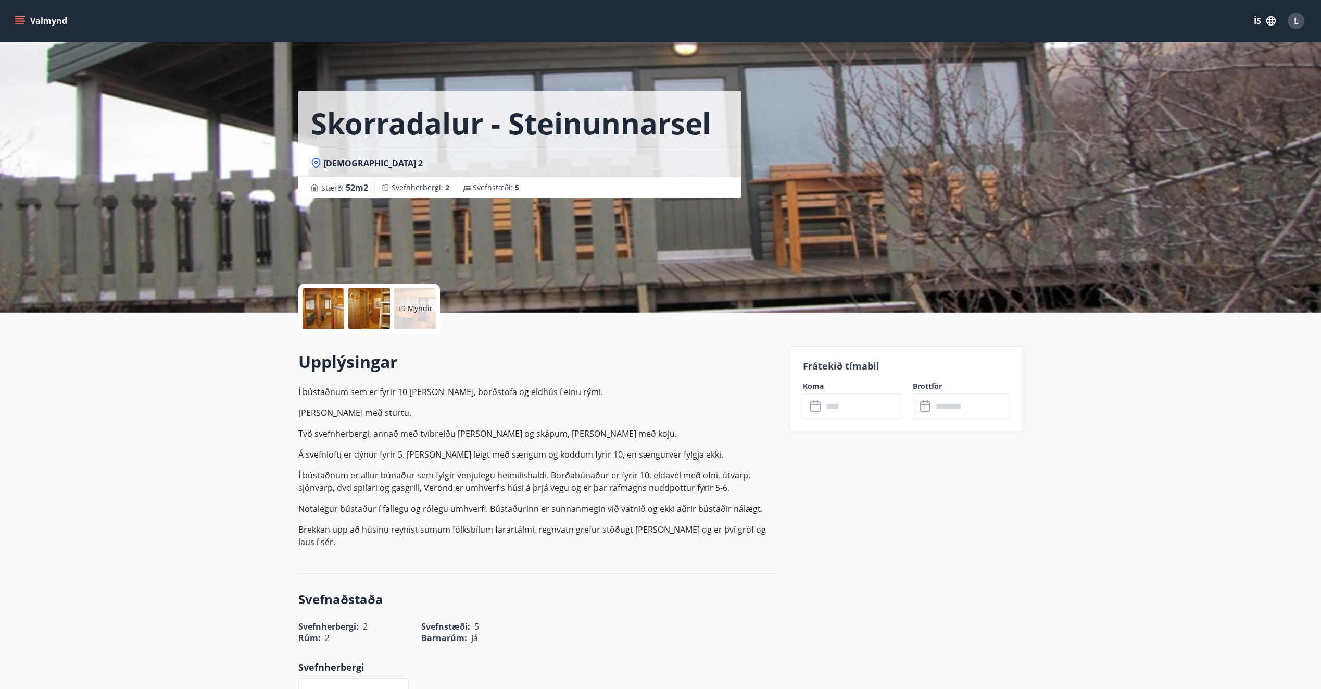
click at [332, 307] on div at bounding box center [324, 309] width 42 height 42
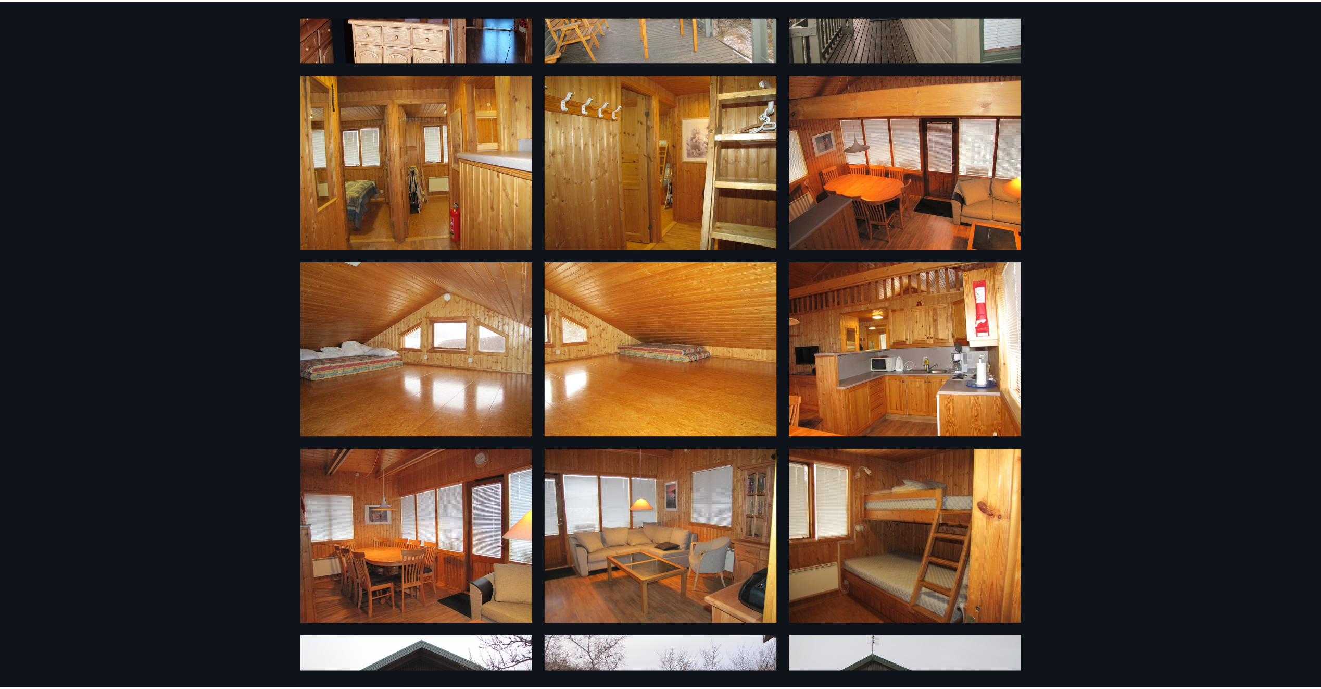
scroll to position [315, 0]
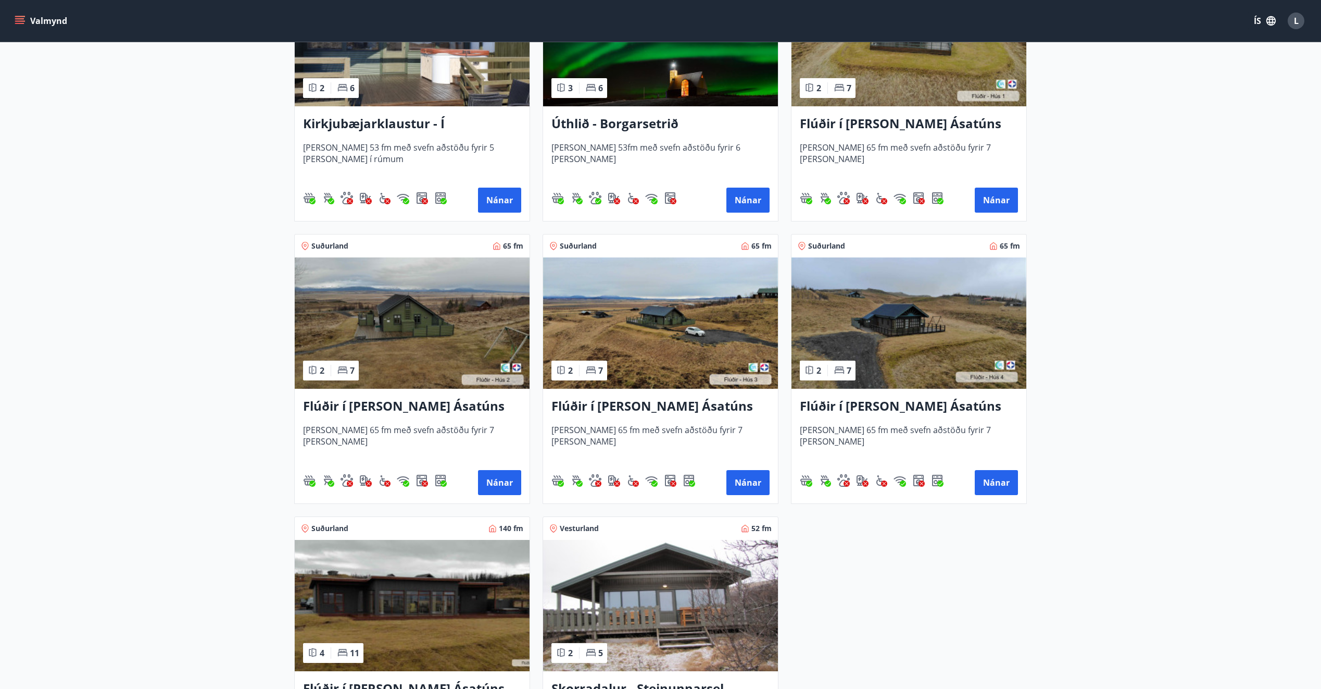
click at [646, 601] on img at bounding box center [660, 605] width 235 height 131
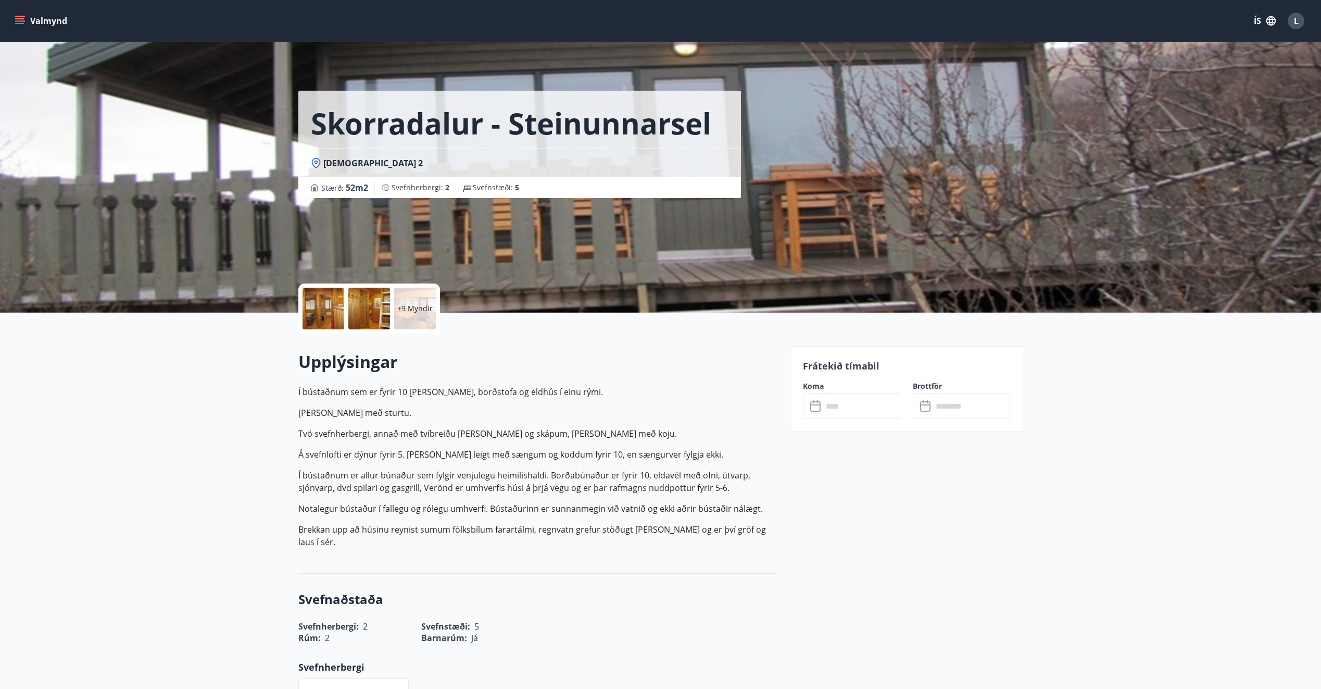
click at [867, 412] on input "text" at bounding box center [862, 406] width 78 height 26
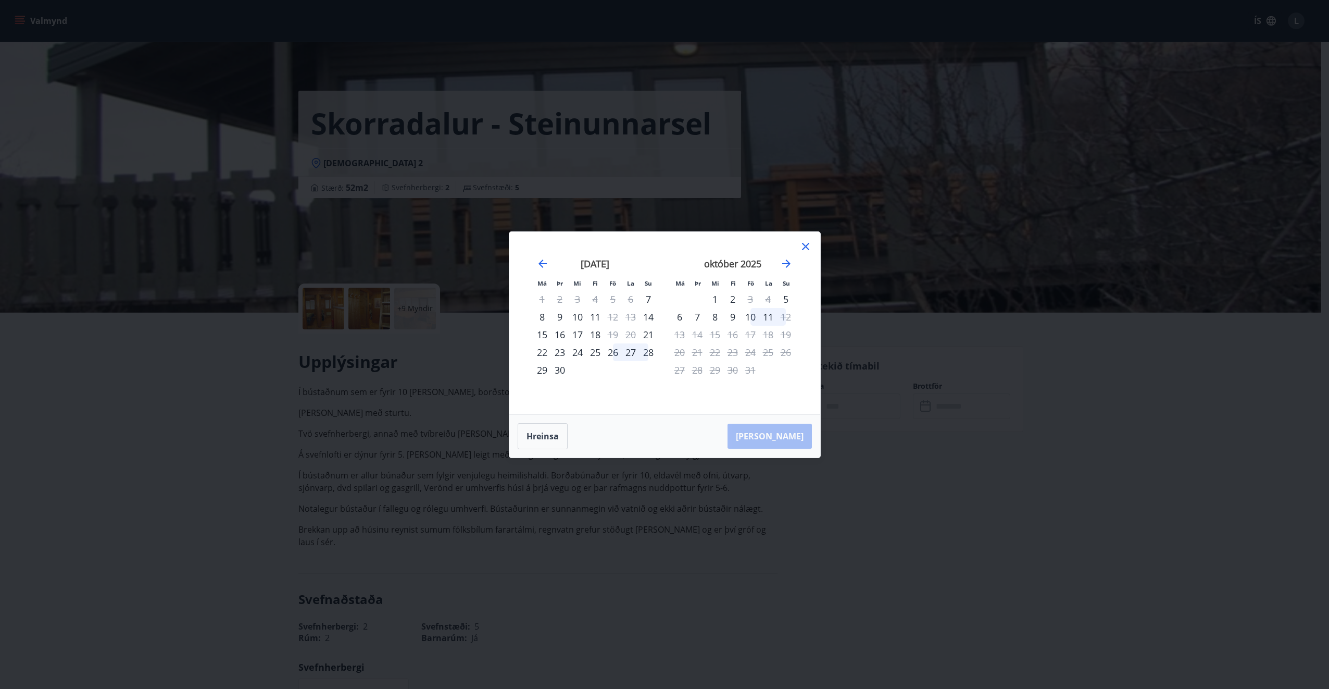
click at [750, 317] on div "10" at bounding box center [751, 317] width 18 height 18
click at [788, 319] on div "12" at bounding box center [786, 317] width 18 height 18
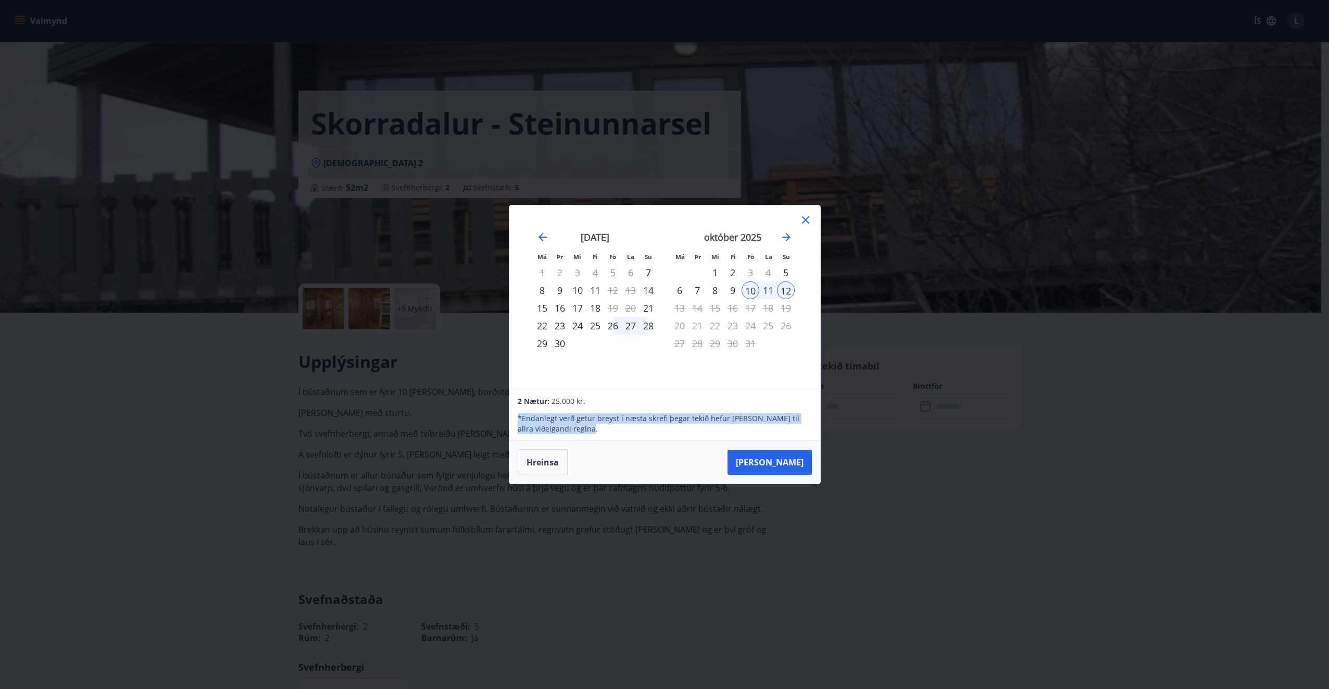
drag, startPoint x: 517, startPoint y: 415, endPoint x: 625, endPoint y: 426, distance: 108.8
click at [625, 426] on div "2 Nætur: 25.000 kr. * Endanlegt verð getur breyst í næsta skrefi þegar tekið he…" at bounding box center [664, 414] width 310 height 53
drag, startPoint x: 625, startPoint y: 426, endPoint x: 611, endPoint y: 324, distance: 102.0
click at [611, 324] on div "26" at bounding box center [613, 326] width 18 height 18
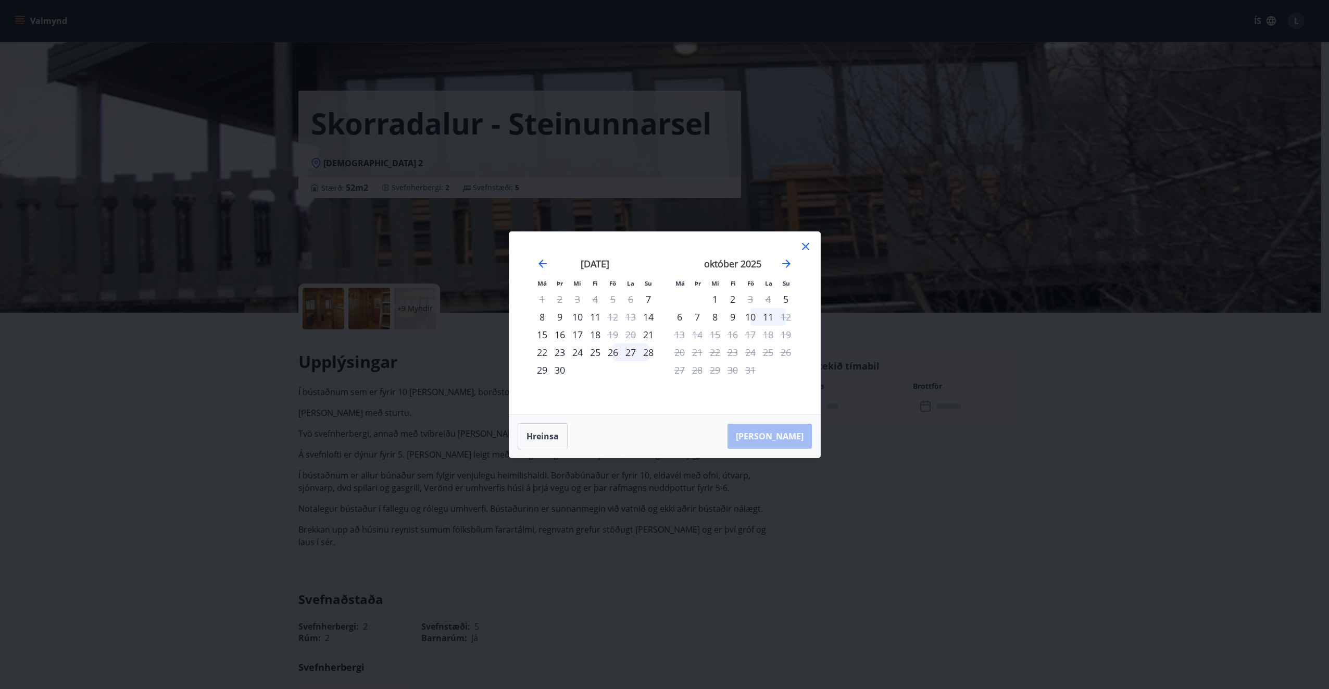
click at [610, 355] on div "26" at bounding box center [613, 352] width 18 height 18
click at [648, 354] on div "28" at bounding box center [649, 352] width 18 height 18
click at [786, 265] on icon "Move forward to switch to the next month." at bounding box center [786, 263] width 13 height 13
click at [792, 265] on icon "Move forward to switch to the next month." at bounding box center [786, 263] width 13 height 13
click at [543, 439] on button "Hreinsa" at bounding box center [543, 436] width 50 height 26
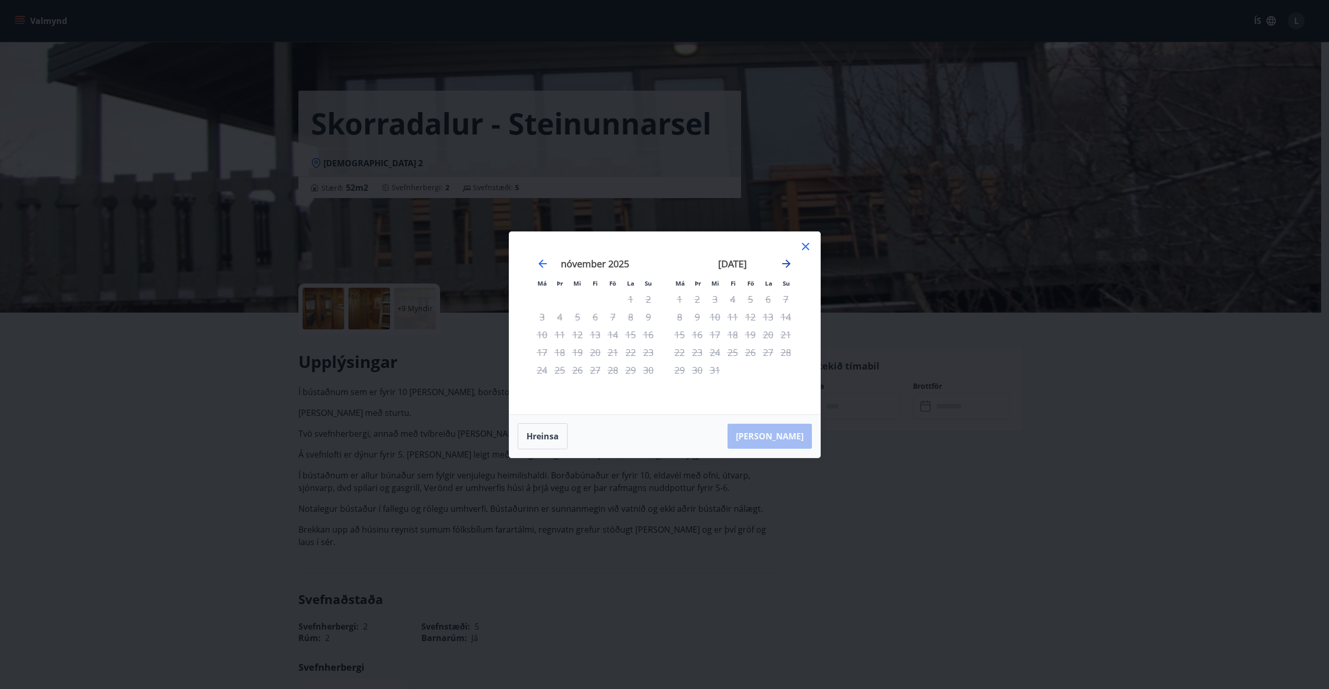
click at [783, 267] on icon "Move forward to switch to the next month." at bounding box center [786, 263] width 13 height 13
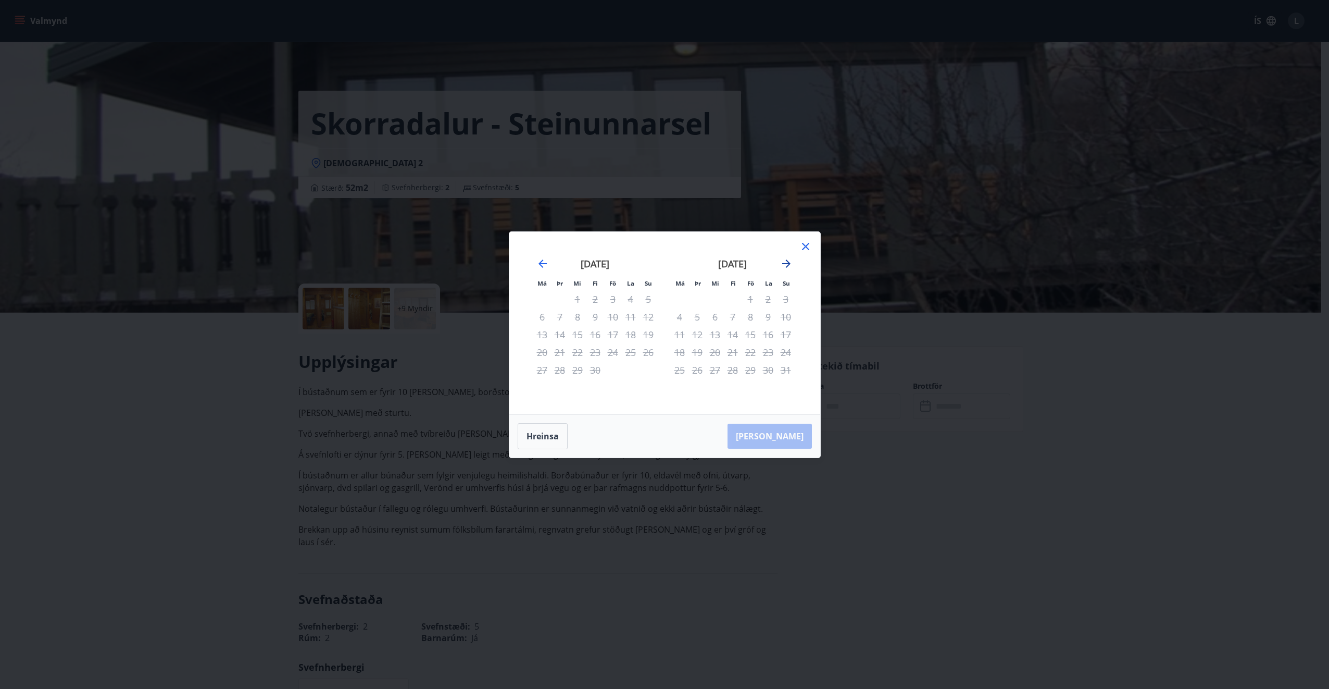
click at [783, 267] on icon "Move forward to switch to the next month." at bounding box center [786, 263] width 13 height 13
click at [543, 263] on icon "Move backward to switch to the previous month." at bounding box center [542, 263] width 13 height 13
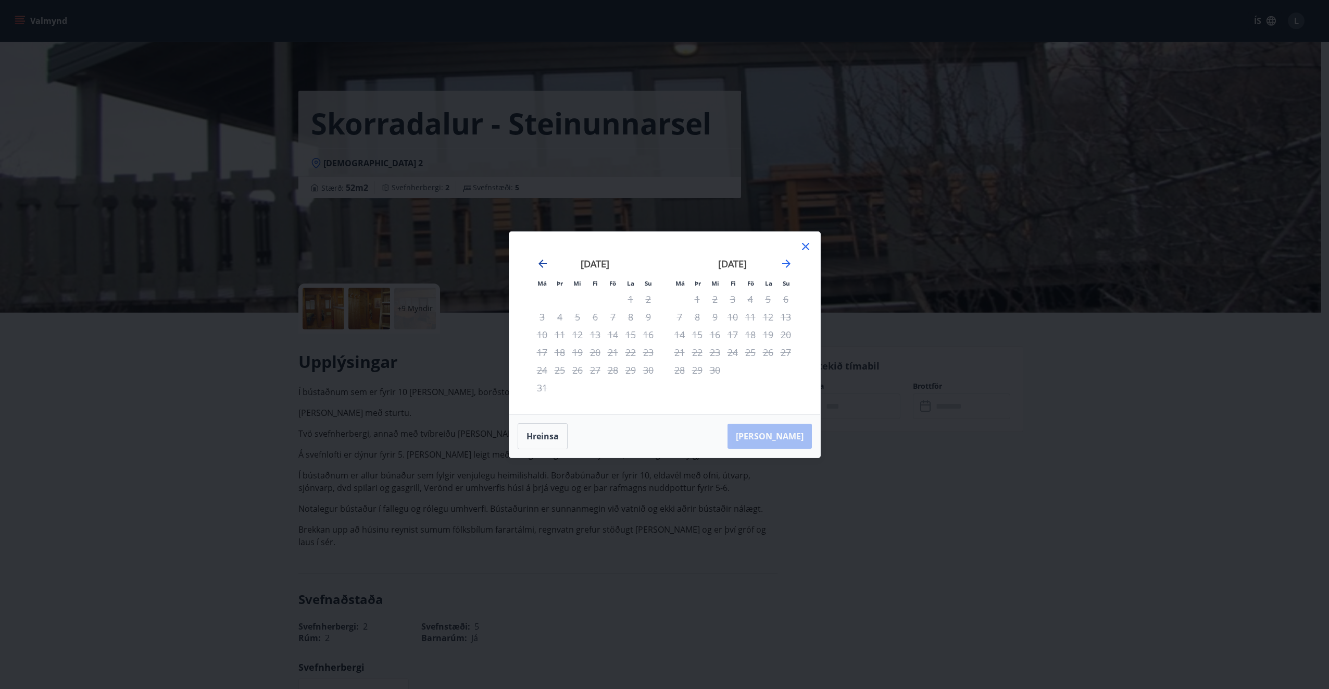
click at [543, 263] on icon "Move backward to switch to the previous month." at bounding box center [542, 263] width 13 height 13
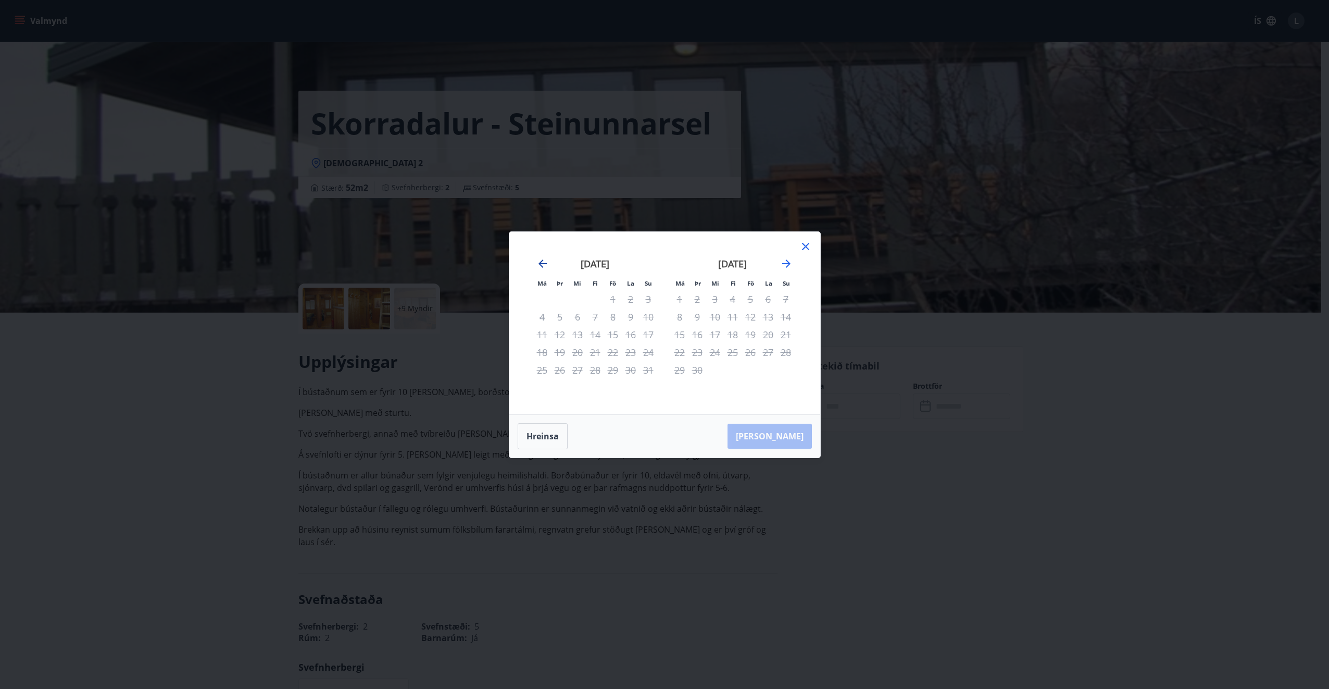
click at [543, 263] on icon "Move backward to switch to the previous month." at bounding box center [542, 263] width 13 height 13
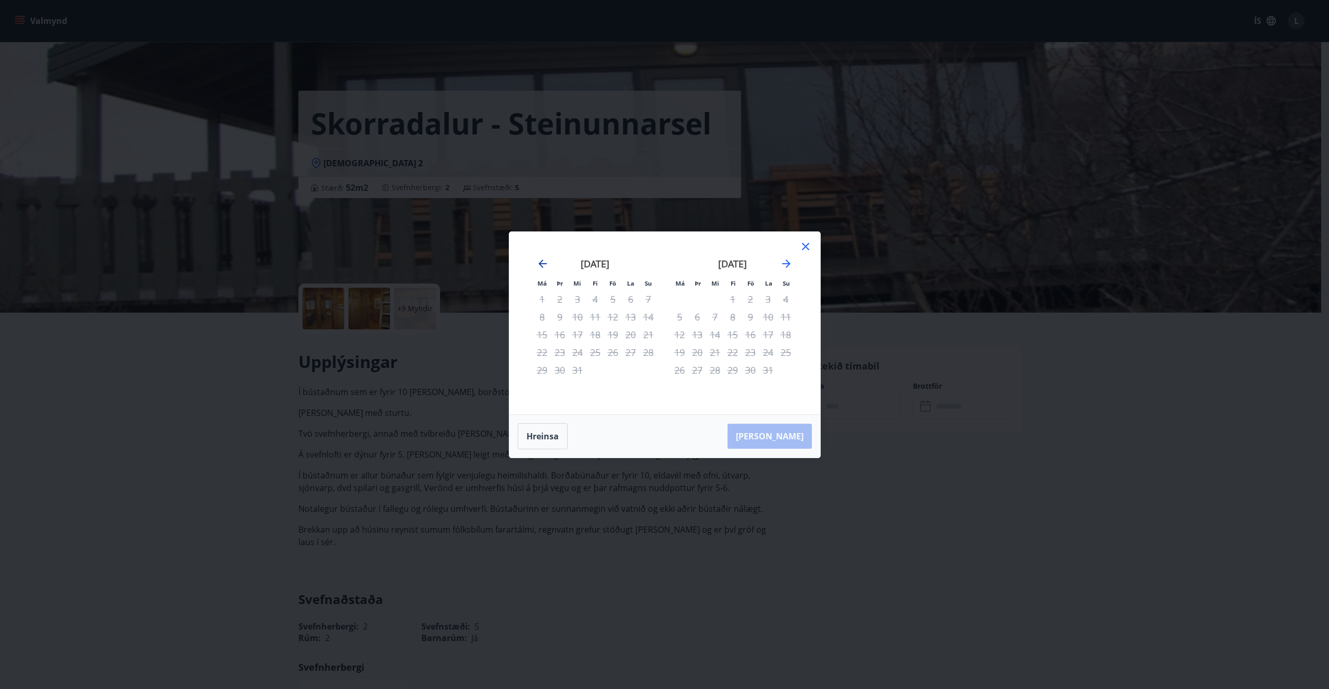
click at [543, 263] on icon "Move backward to switch to the previous month." at bounding box center [542, 263] width 13 height 13
click at [812, 245] on div "Má Þr Mi Fi Fö La Su Má Þr Mi Fi Fö La Su [DATE] 1 2 3 4 5 6 7 8 9 10 11 12 13 …" at bounding box center [664, 323] width 311 height 182
click at [807, 248] on icon at bounding box center [805, 246] width 7 height 7
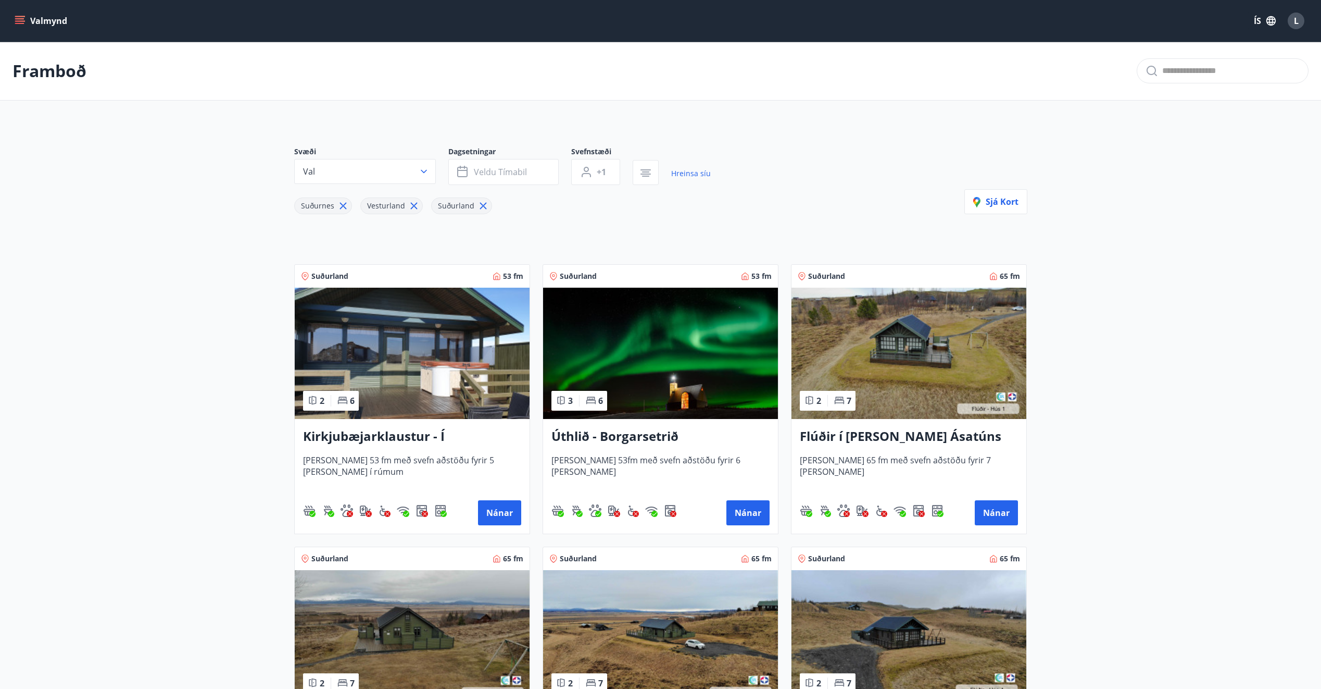
click at [688, 395] on img at bounding box center [660, 353] width 235 height 131
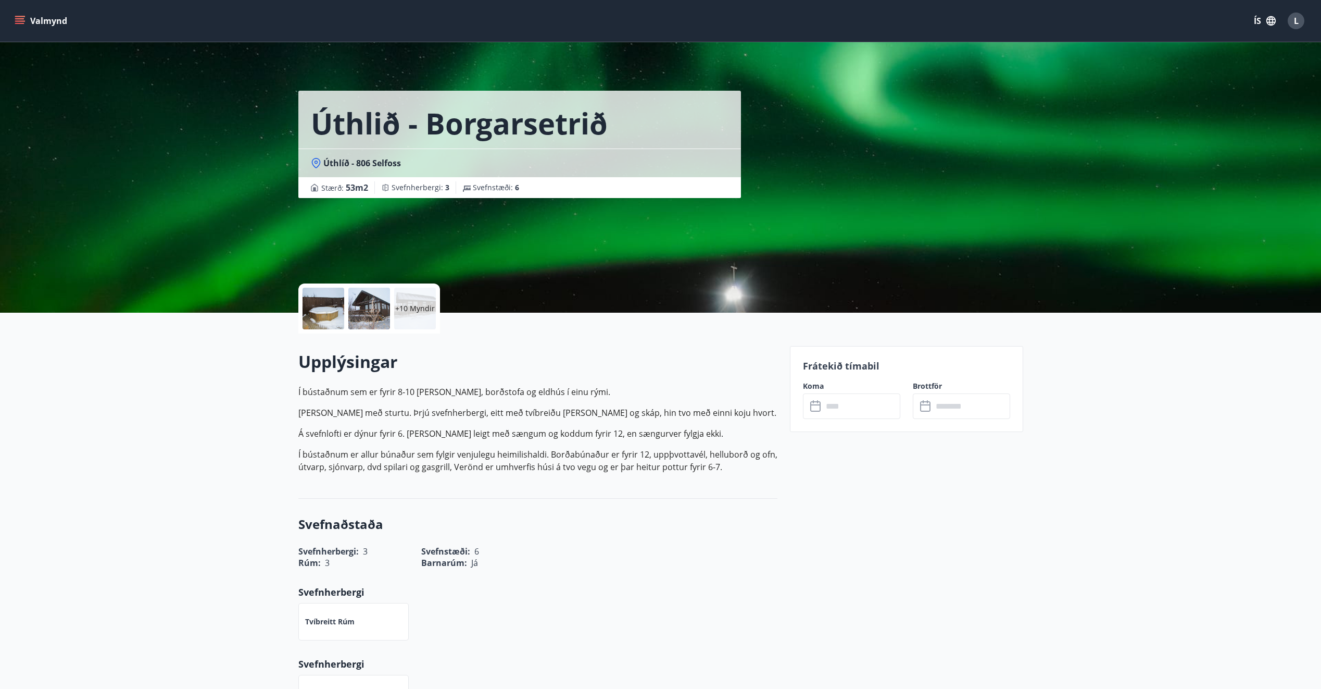
click at [321, 311] on div at bounding box center [324, 309] width 42 height 42
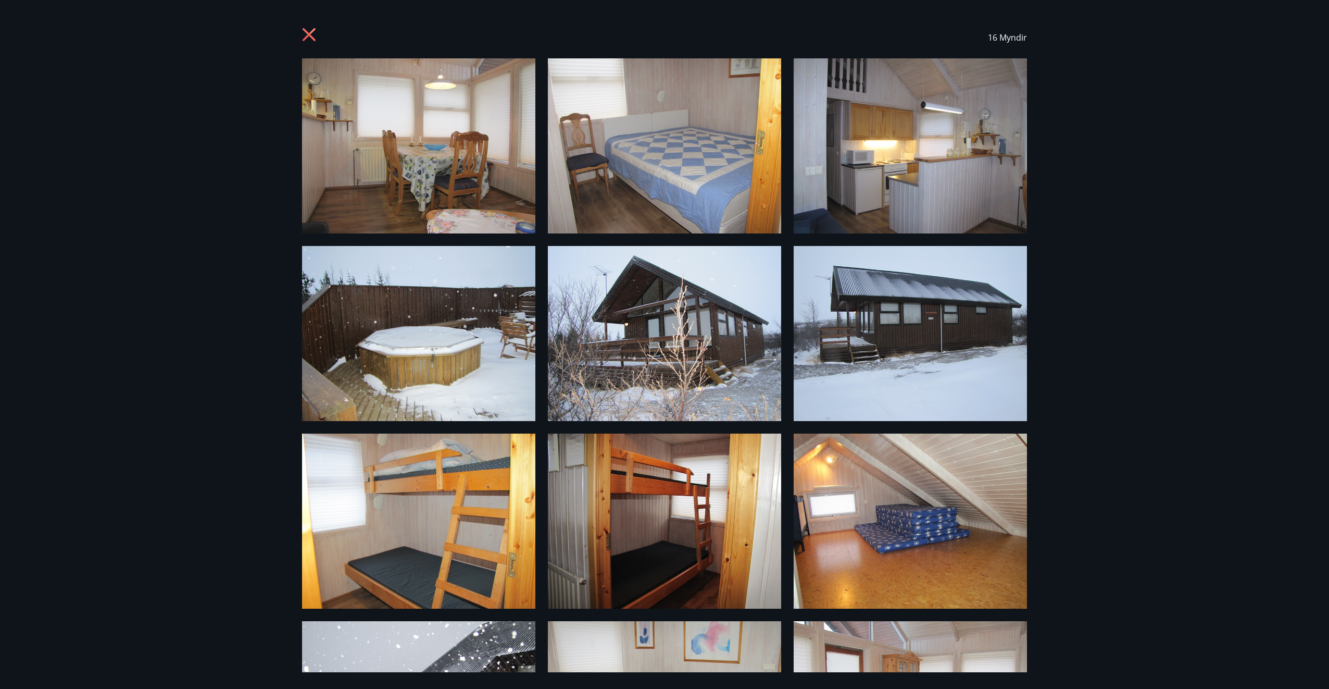
click at [303, 34] on icon at bounding box center [310, 36] width 17 height 17
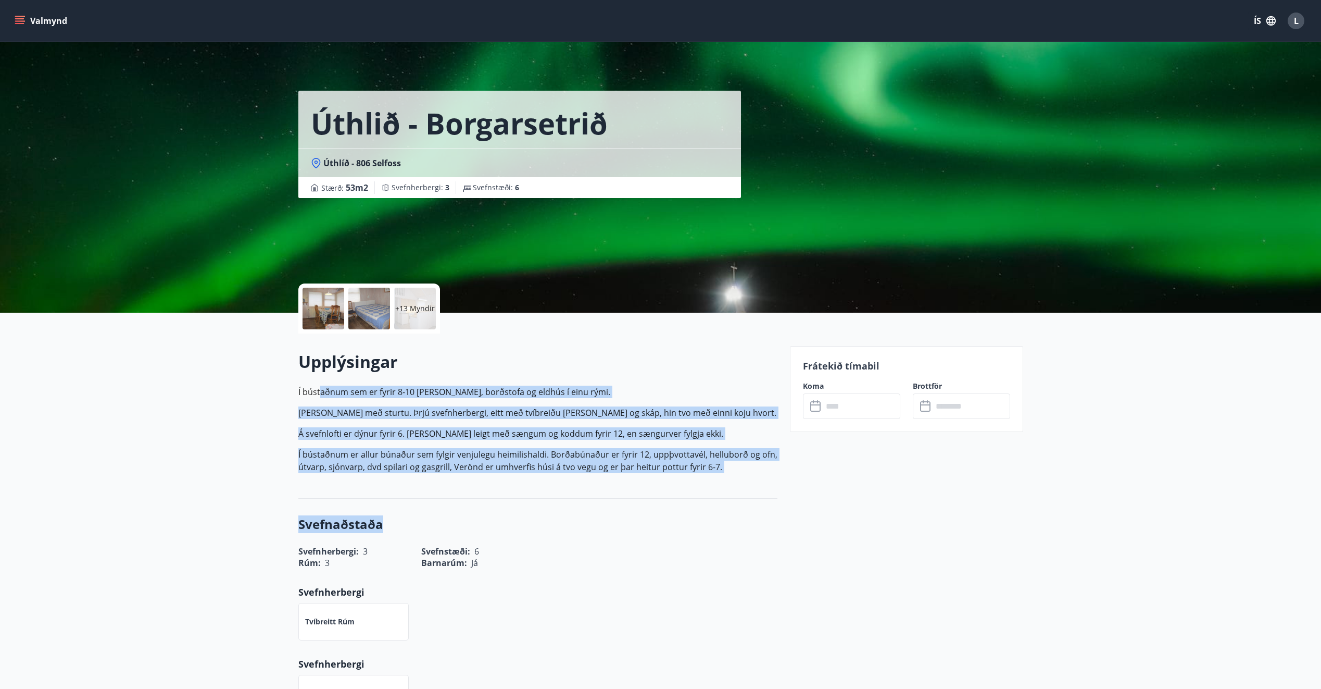
drag, startPoint x: 510, startPoint y: 440, endPoint x: 734, endPoint y: 501, distance: 232.1
drag, startPoint x: 734, startPoint y: 501, endPoint x: 506, endPoint y: 421, distance: 241.8
click at [497, 421] on p "Í bústaðnum sem er fyrir 8-10 [PERSON_NAME], borðstofa og eldhús í einu rými. B…" at bounding box center [537, 429] width 479 height 88
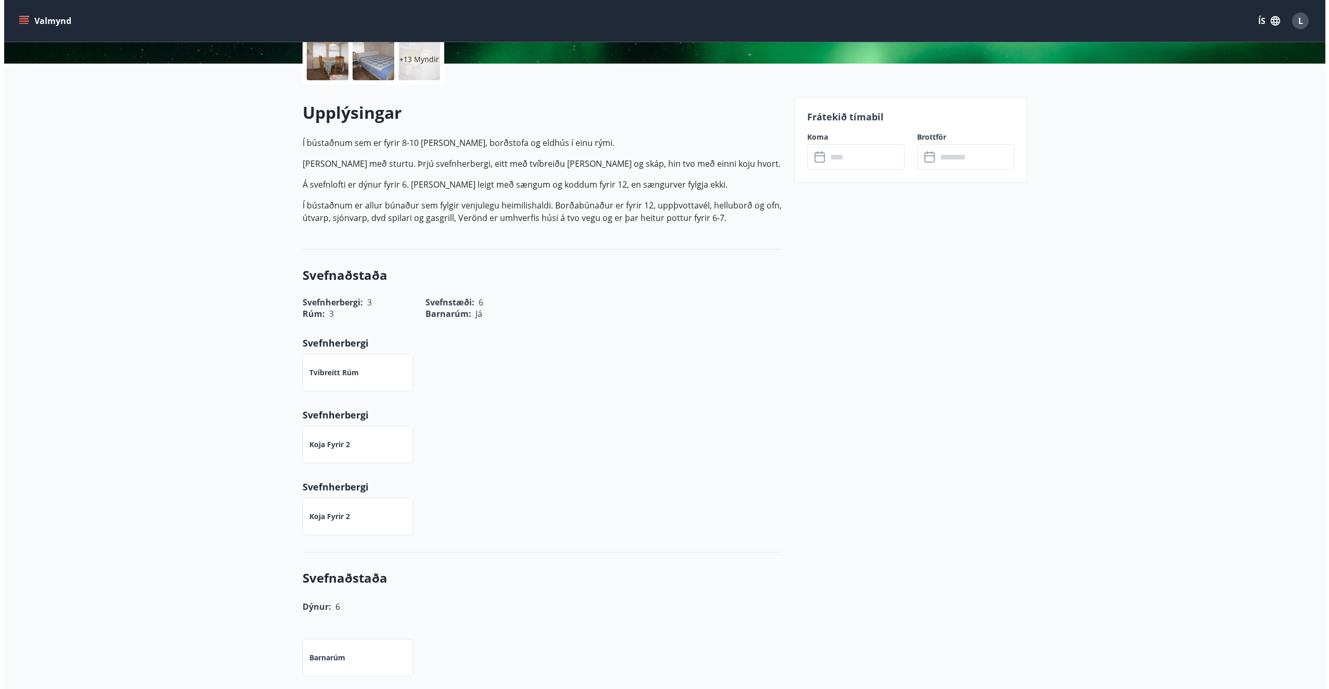
scroll to position [52, 0]
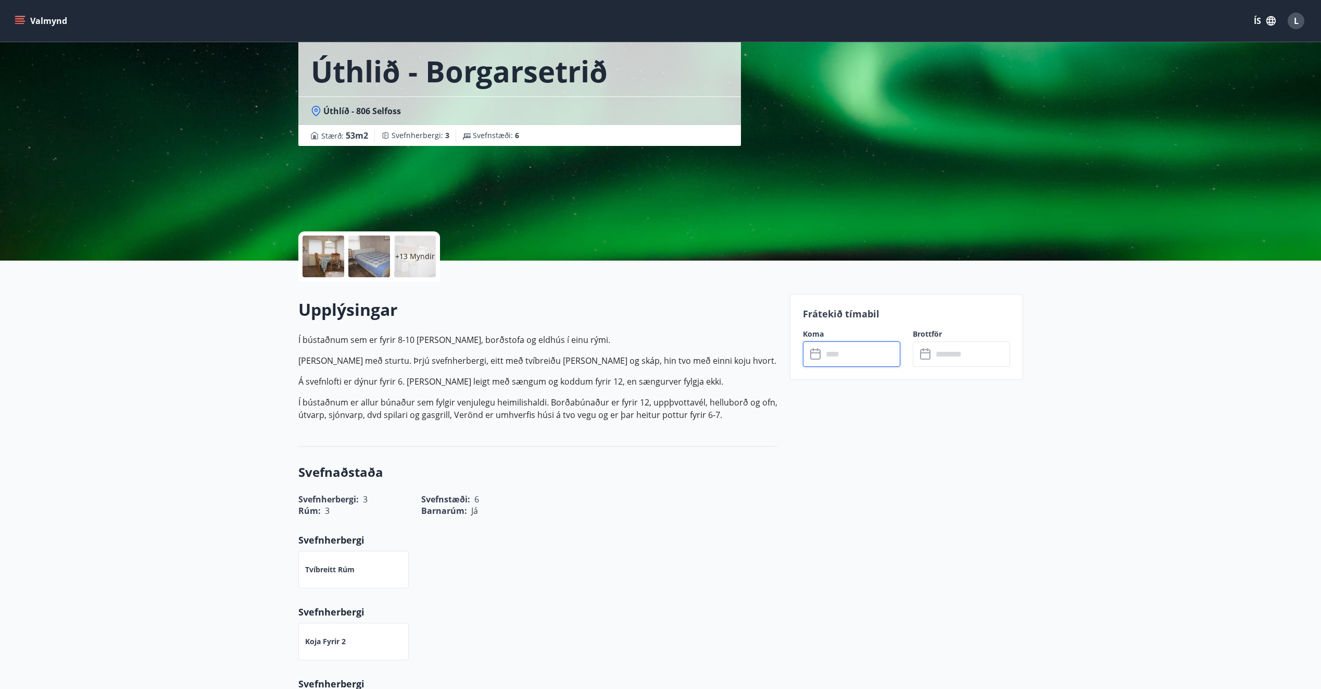
click at [839, 355] on input "text" at bounding box center [862, 354] width 78 height 26
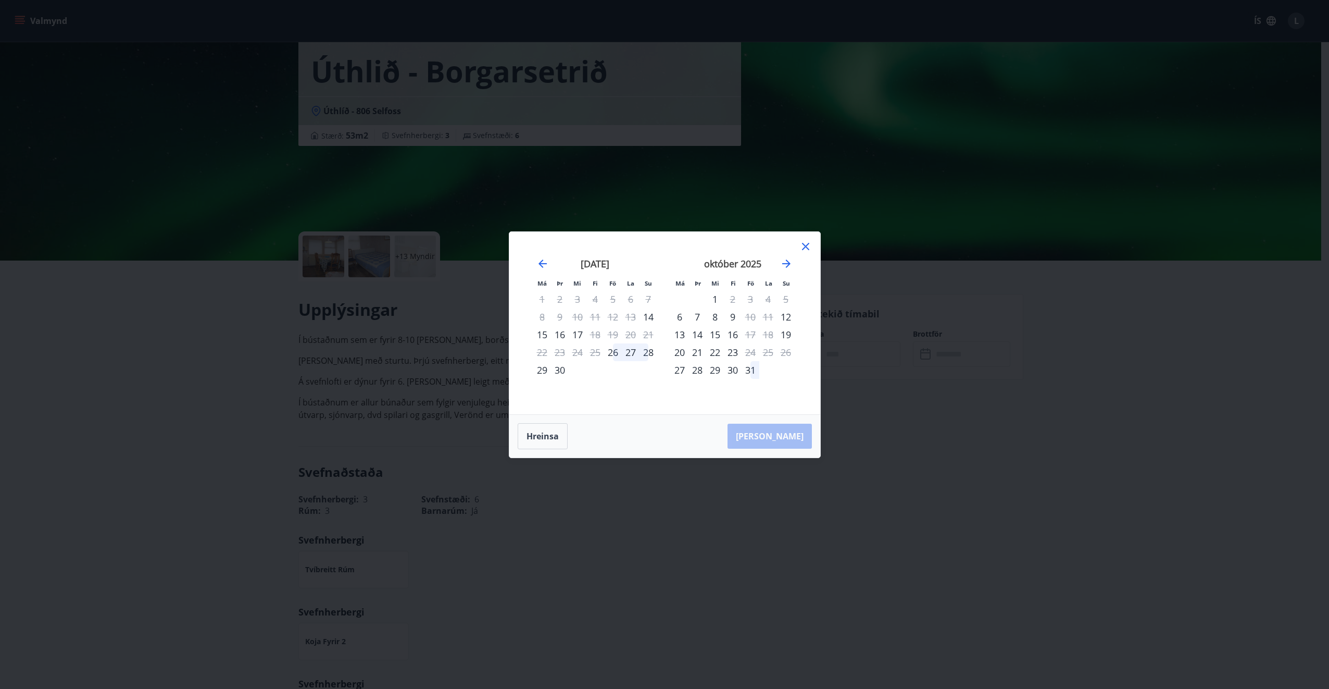
click at [749, 369] on div "31" at bounding box center [751, 370] width 18 height 18
click at [788, 263] on icon "Move forward to switch to the next month." at bounding box center [786, 263] width 8 height 8
click at [785, 297] on div "2" at bounding box center [786, 299] width 18 height 18
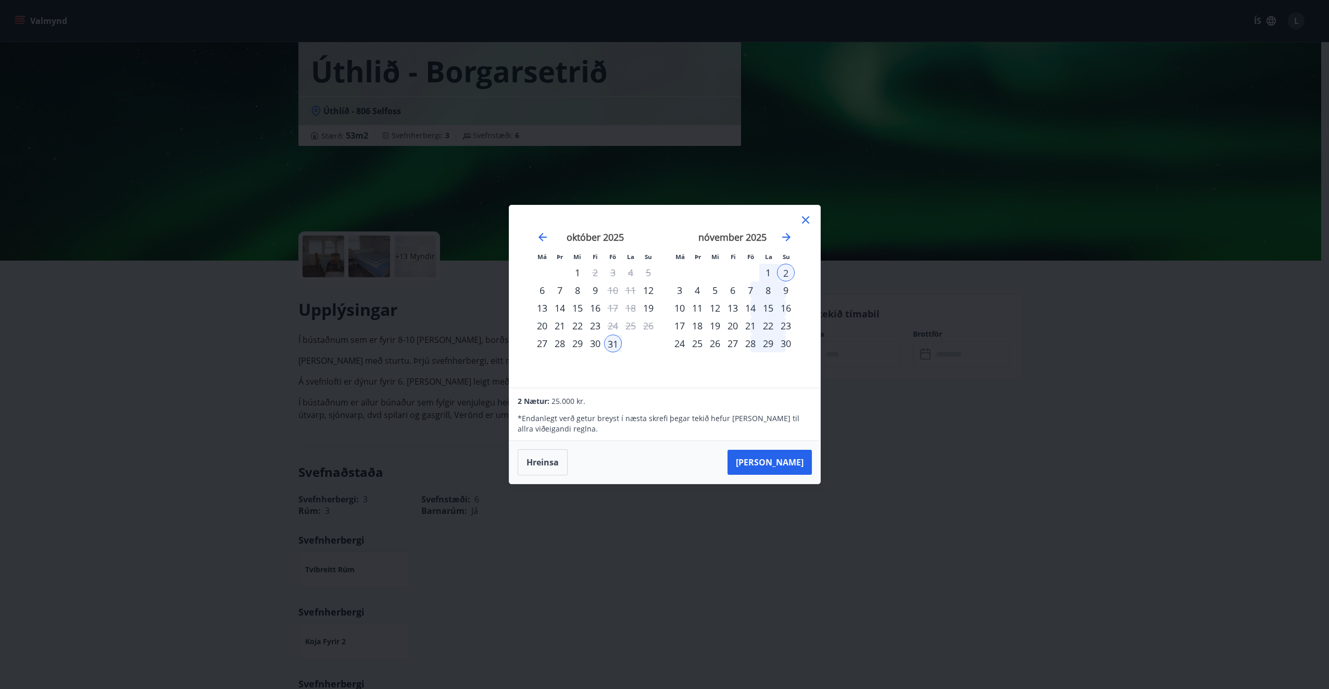
click at [680, 290] on div "3" at bounding box center [680, 290] width 18 height 18
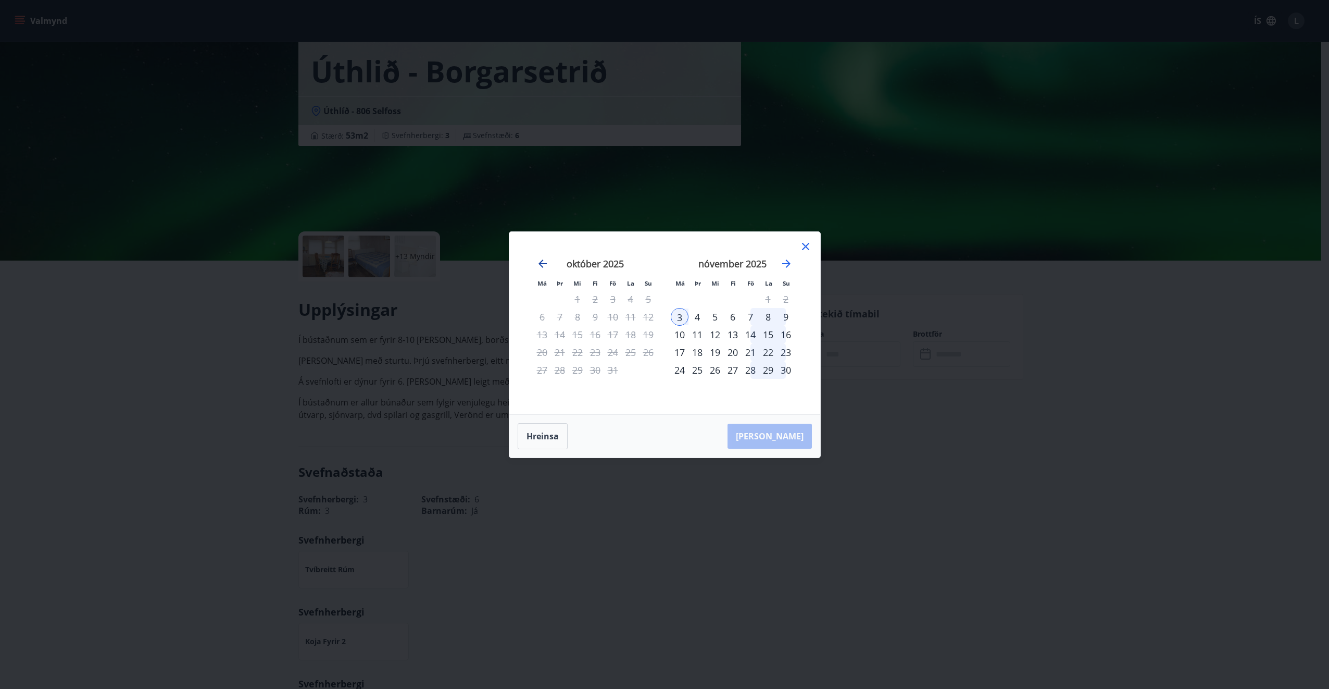
click at [538, 261] on icon "Move backward to switch to the previous month." at bounding box center [542, 263] width 13 height 13
click at [787, 265] on icon "Move forward to switch to the next month." at bounding box center [786, 263] width 13 height 13
click at [750, 316] on div "7" at bounding box center [751, 317] width 18 height 18
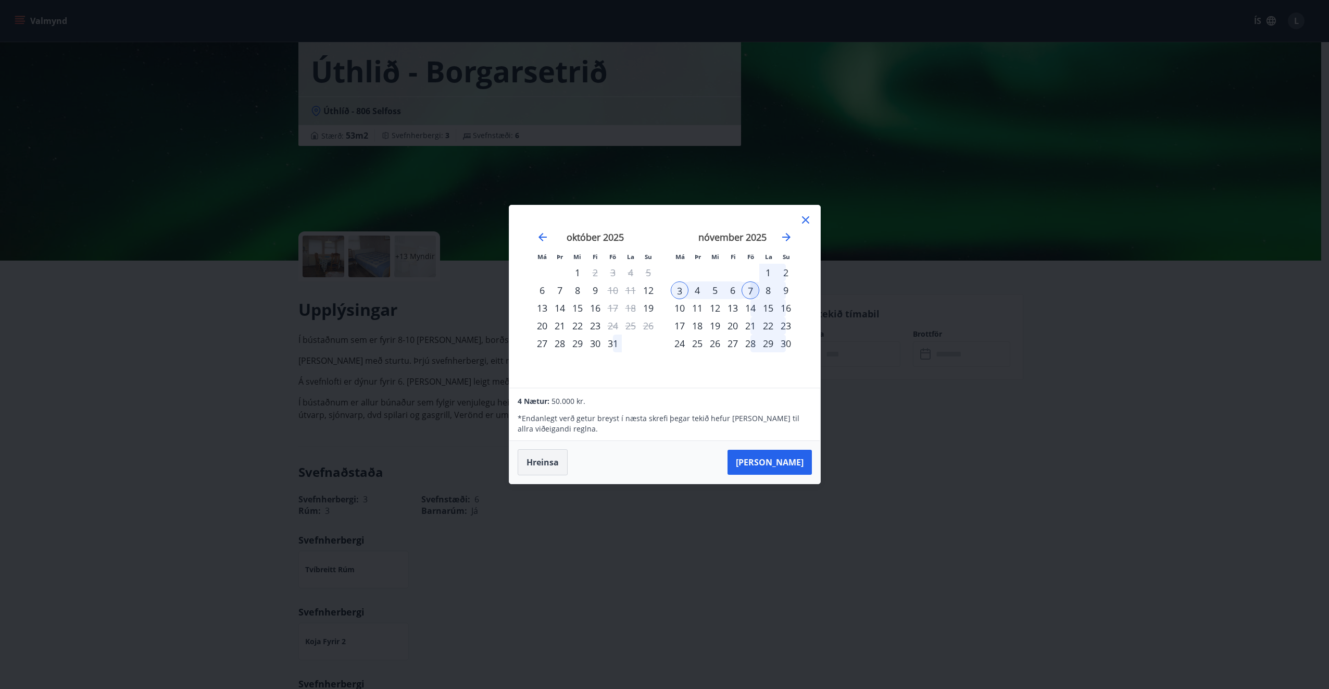
click at [535, 451] on button "Hreinsa" at bounding box center [543, 462] width 50 height 26
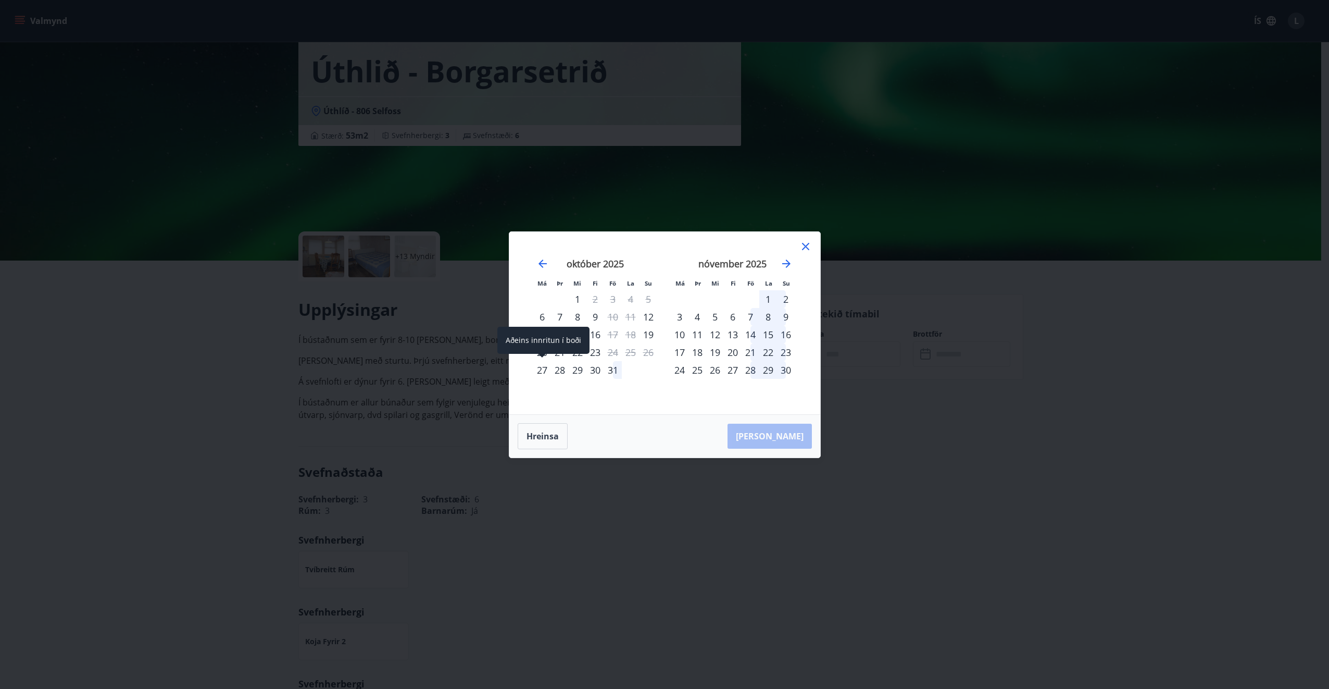
click at [540, 368] on div "27" at bounding box center [542, 370] width 18 height 18
click at [599, 371] on div "30" at bounding box center [595, 370] width 18 height 18
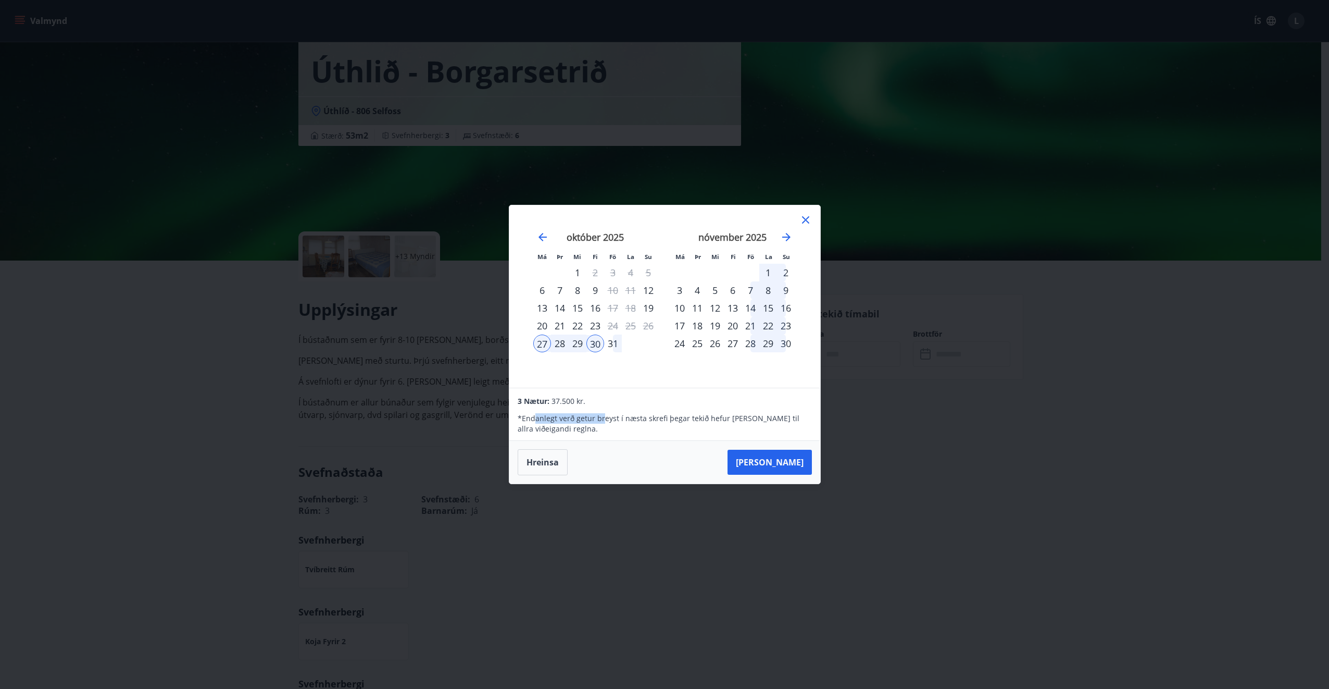
drag, startPoint x: 535, startPoint y: 418, endPoint x: 603, endPoint y: 419, distance: 67.7
click at [603, 419] on p "* Endanlegt verð getur breyst í næsta skrefi þegar tekið hefur [PERSON_NAME] ti…" at bounding box center [665, 423] width 294 height 21
drag, startPoint x: 603, startPoint y: 419, endPoint x: 552, endPoint y: 460, distance: 65.9
click at [552, 460] on button "Hreinsa" at bounding box center [543, 462] width 50 height 26
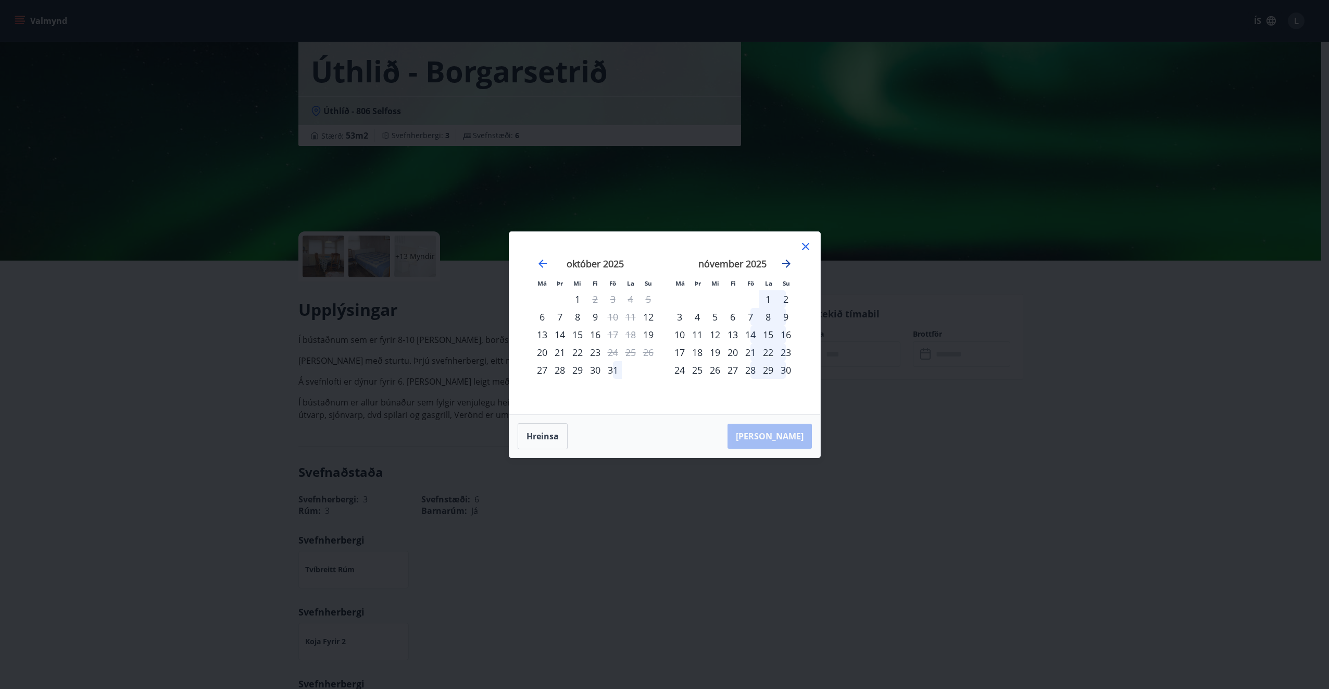
click at [784, 263] on icon "Move forward to switch to the next month." at bounding box center [786, 263] width 8 height 8
click at [788, 258] on icon "Move forward to switch to the next month." at bounding box center [786, 263] width 13 height 13
click at [806, 244] on icon at bounding box center [805, 246] width 13 height 13
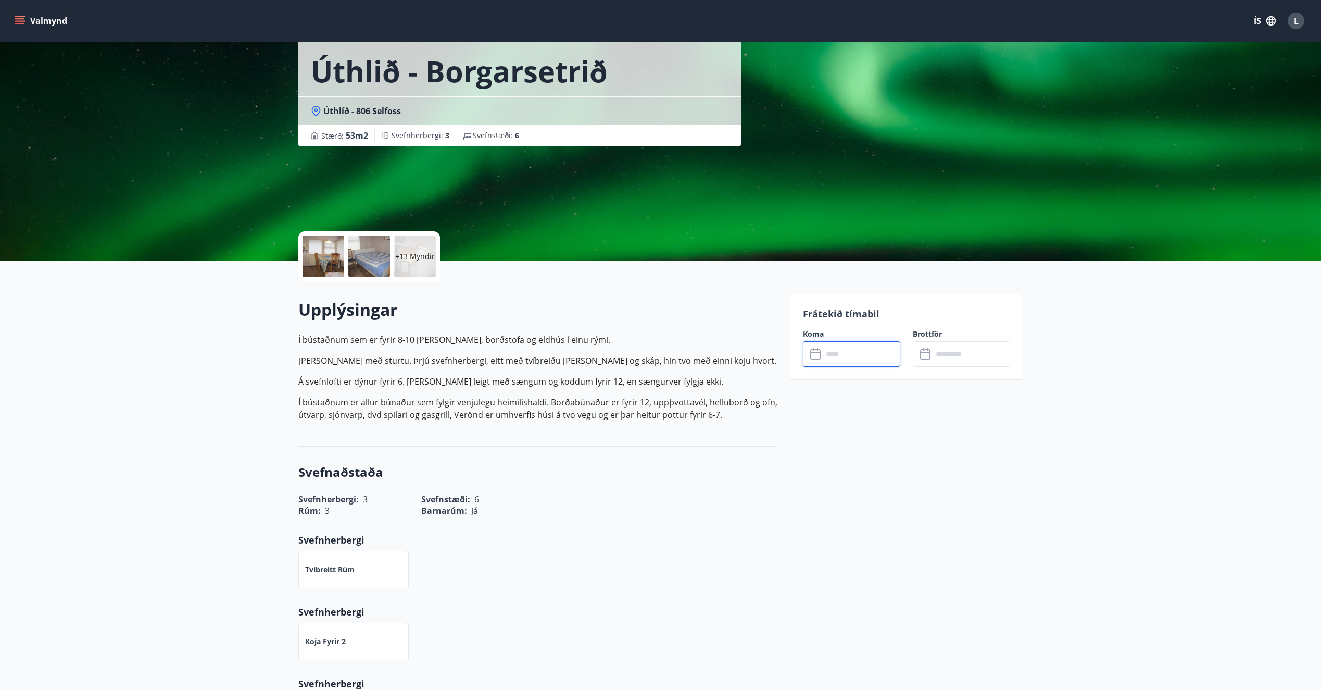
click at [1299, 24] on div "L" at bounding box center [1296, 21] width 17 height 17
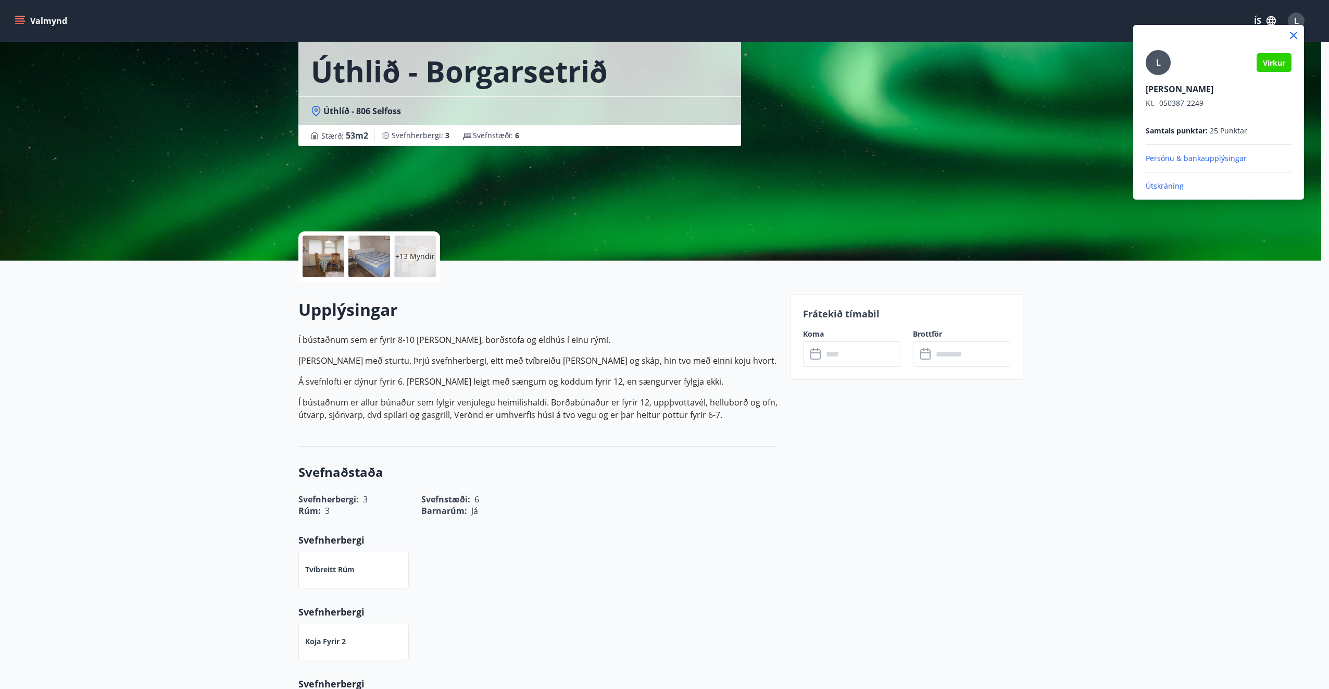
click at [1176, 184] on p "Útskráning" at bounding box center [1219, 186] width 146 height 10
